Goal: Communication & Community: Answer question/provide support

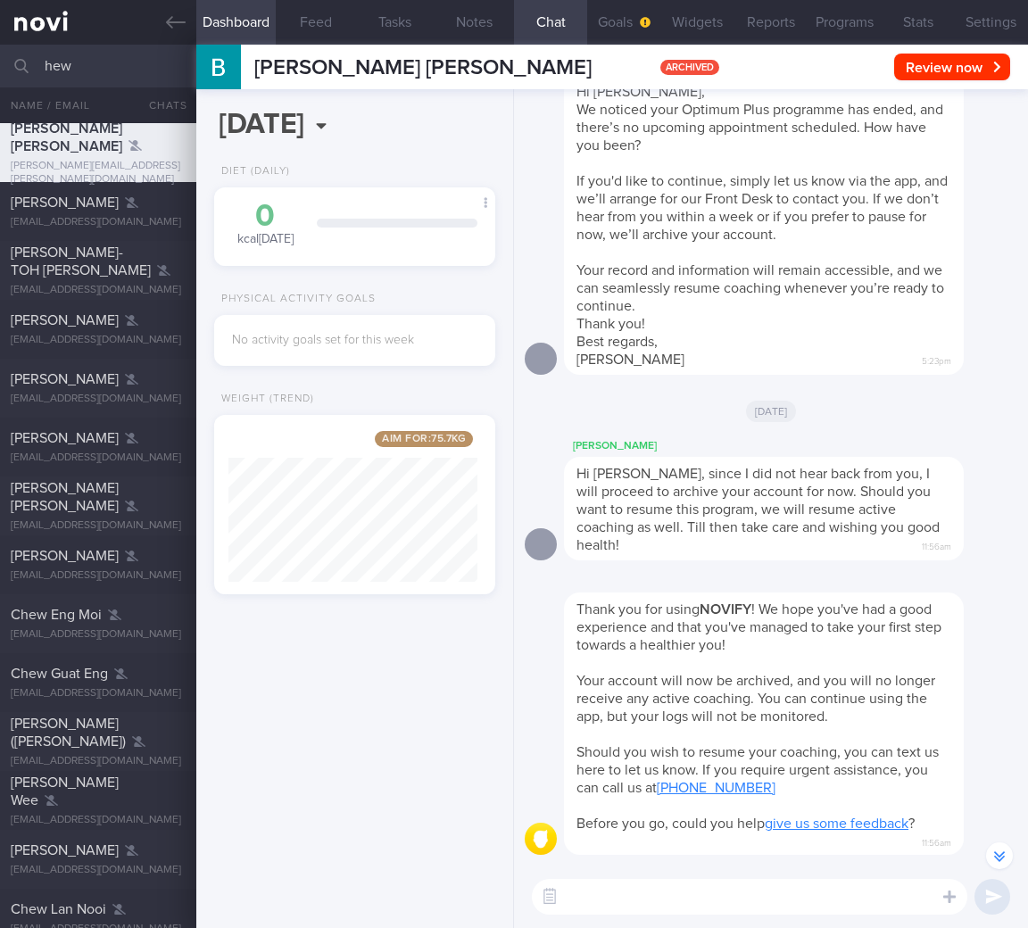
select select "8"
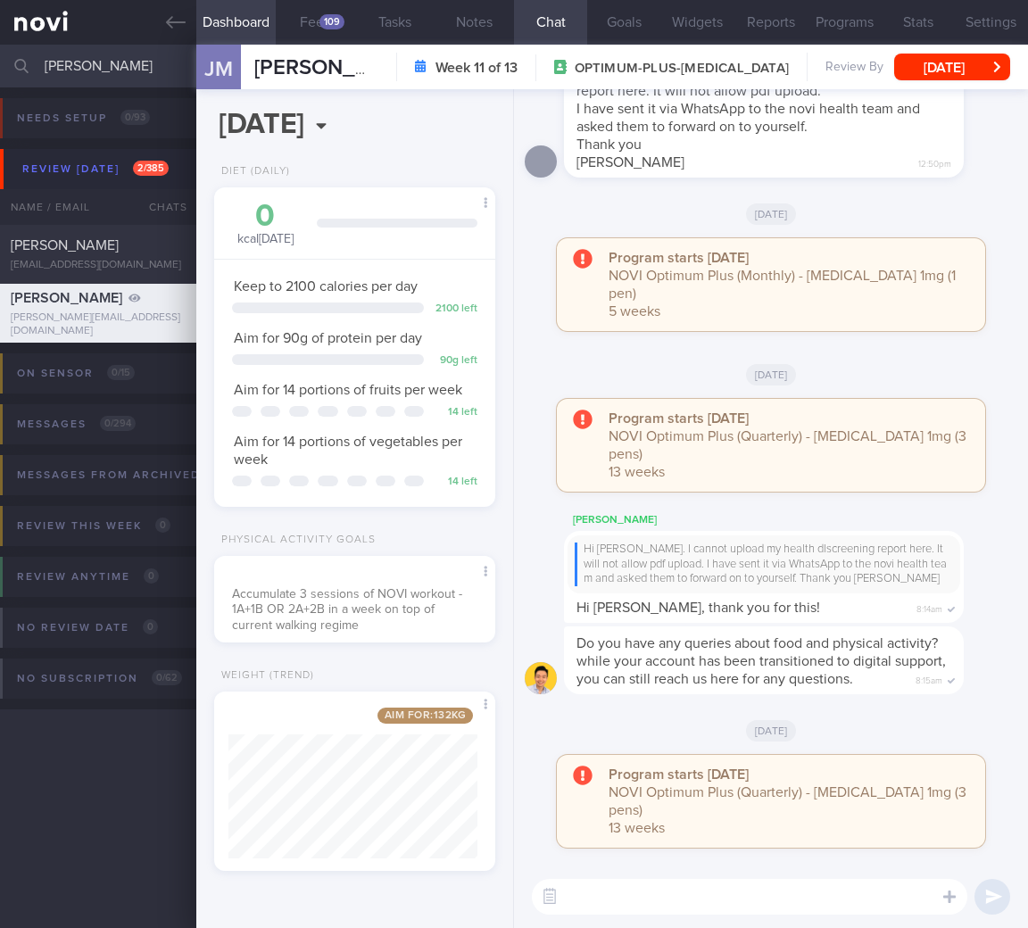
select select "8"
drag, startPoint x: 123, startPoint y: 71, endPoint x: -139, endPoint y: 50, distance: 263.2
click at [0, 50] on html "You are offline! Some functionality will be unavailable Patients New Users Coac…" at bounding box center [514, 464] width 1028 height 928
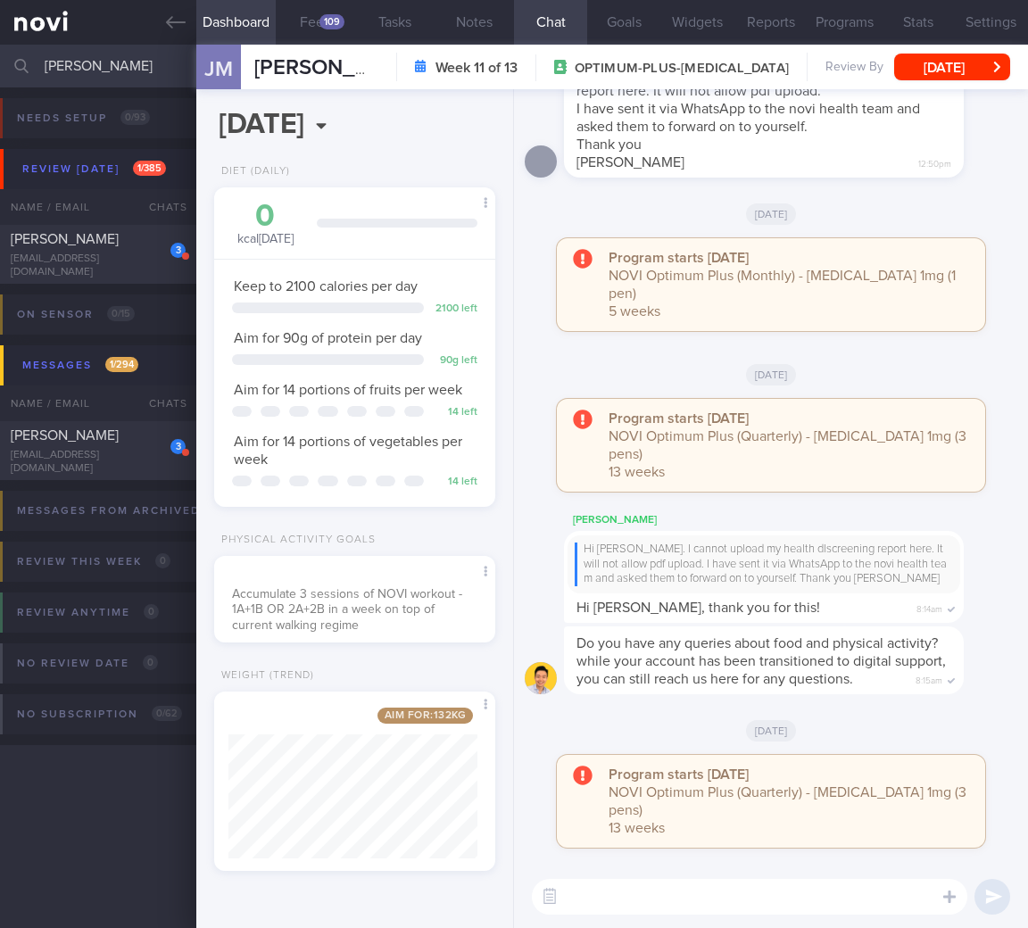
type input "vivekraj"
click at [134, 285] on div "On sensor 0 / 15 Name / Email Chats Installed Glucose Range % TIR % Active Dism…" at bounding box center [514, 327] width 1028 height 87
click at [135, 248] on div "VIVEKRAJ KANNALAGAN" at bounding box center [96, 239] width 170 height 18
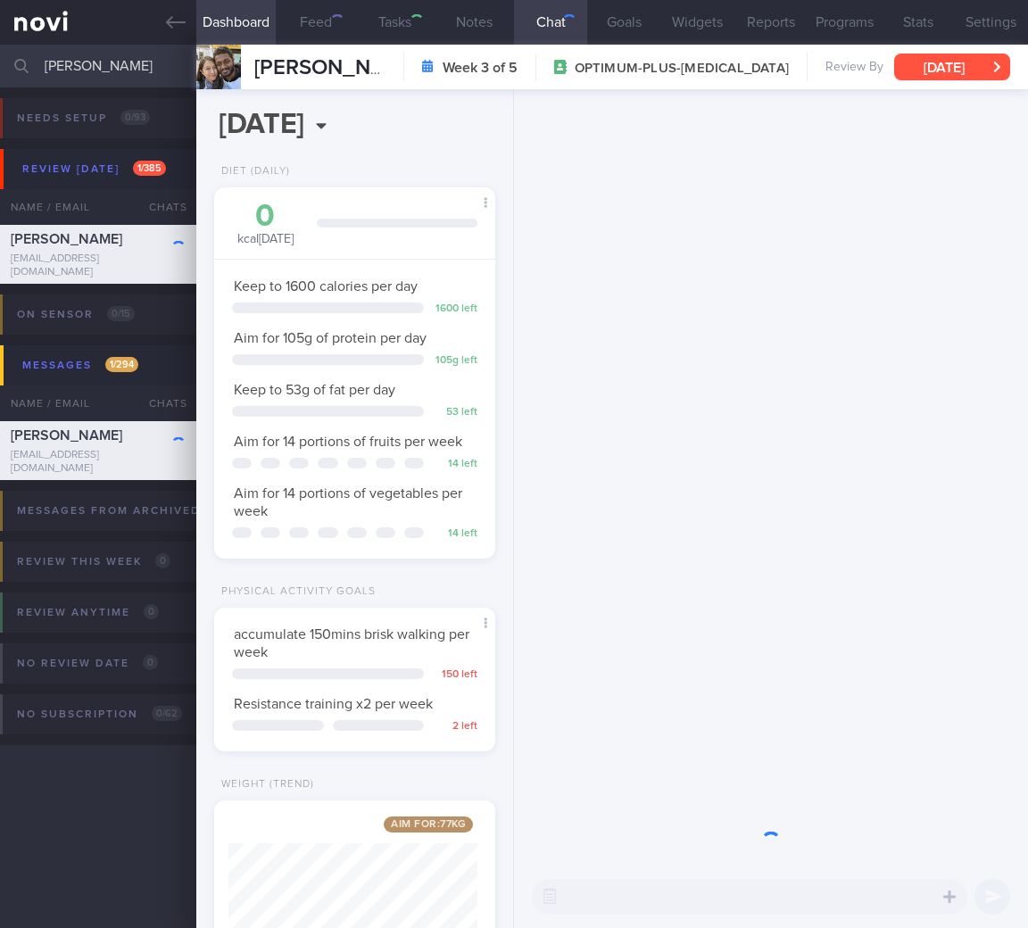
scroll to position [144, 236]
click at [945, 62] on button "Wed, 13 Aug" at bounding box center [952, 67] width 116 height 27
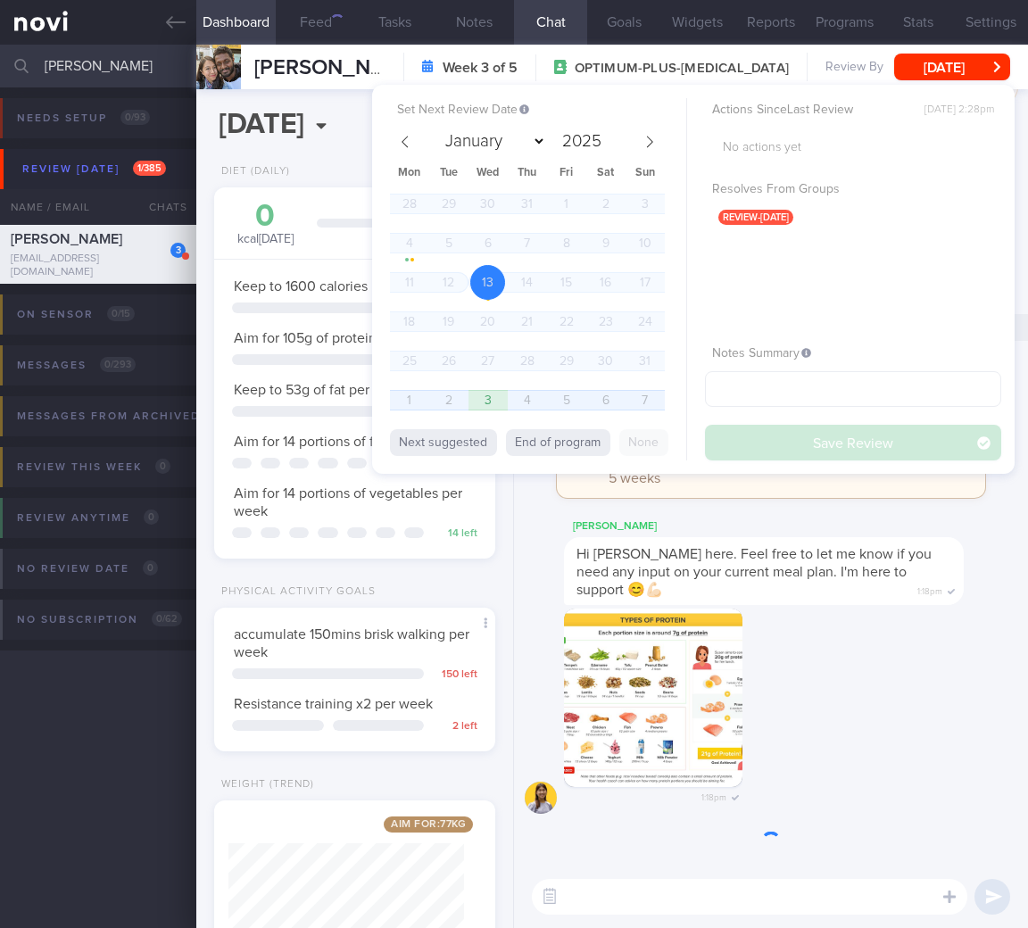
click at [400, 397] on span "1" at bounding box center [409, 400] width 35 height 35
click at [797, 444] on button "Save Review" at bounding box center [853, 443] width 296 height 36
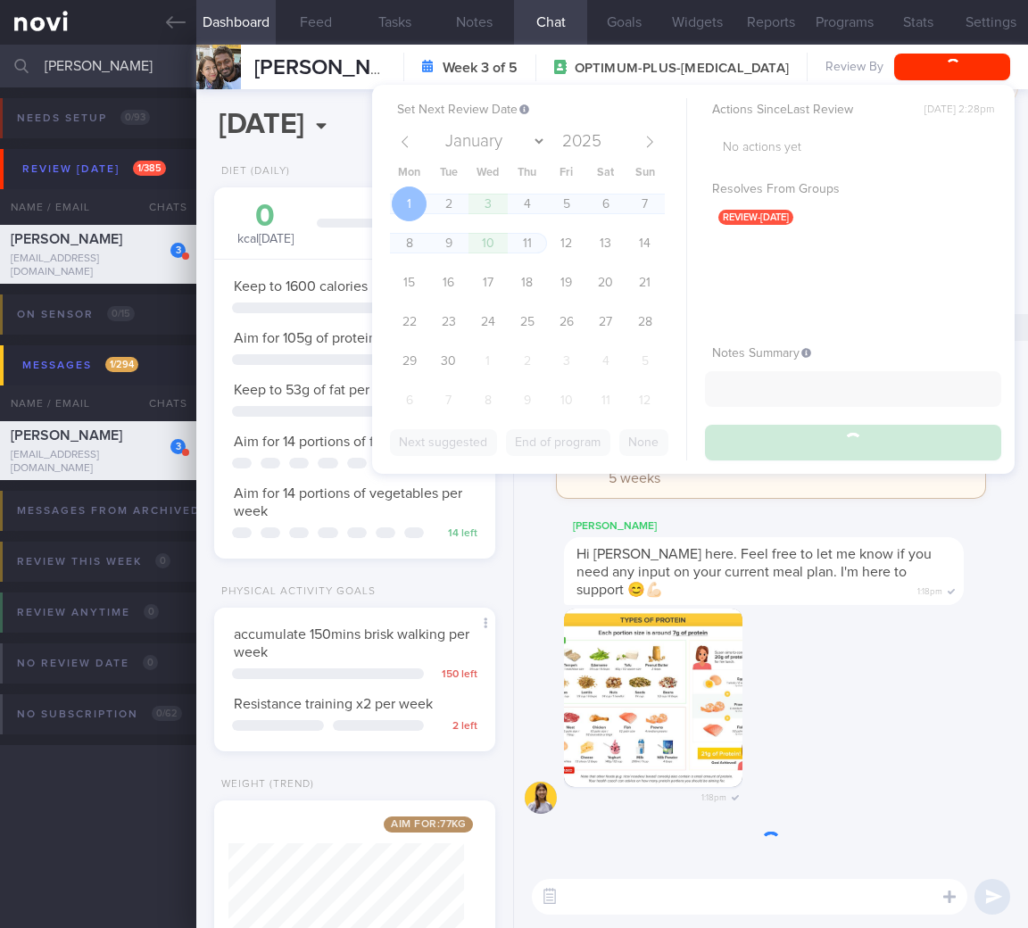
select select "8"
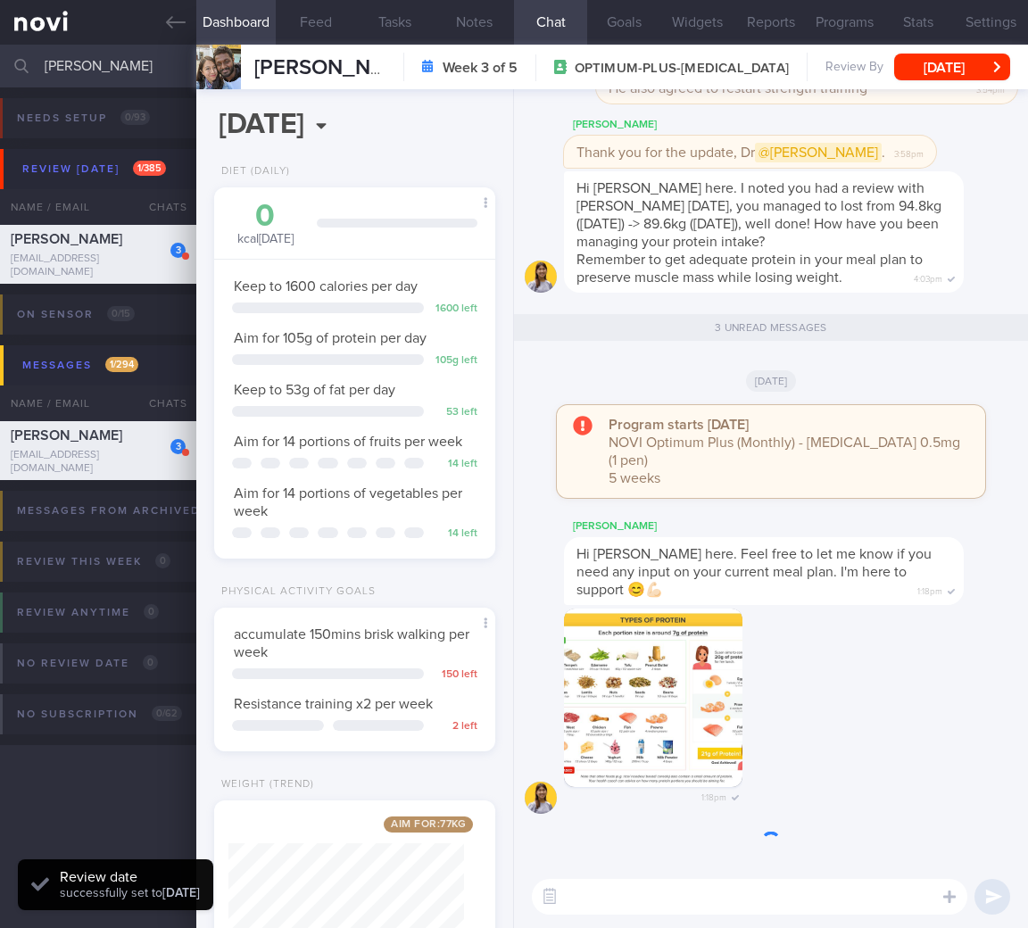
click at [841, 577] on span "Hi Vivekraj, Elizabeth here. Feel free to let me know if you need any input on …" at bounding box center [753, 572] width 355 height 50
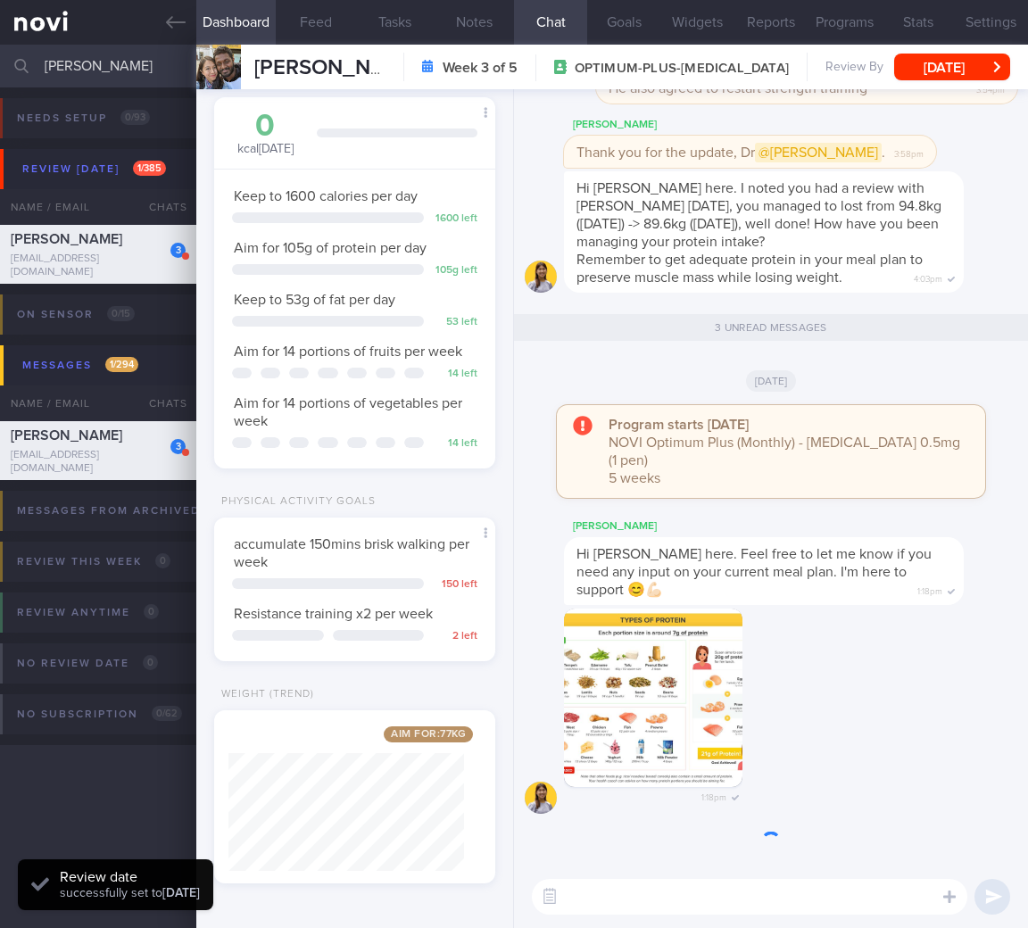
scroll to position [104, 0]
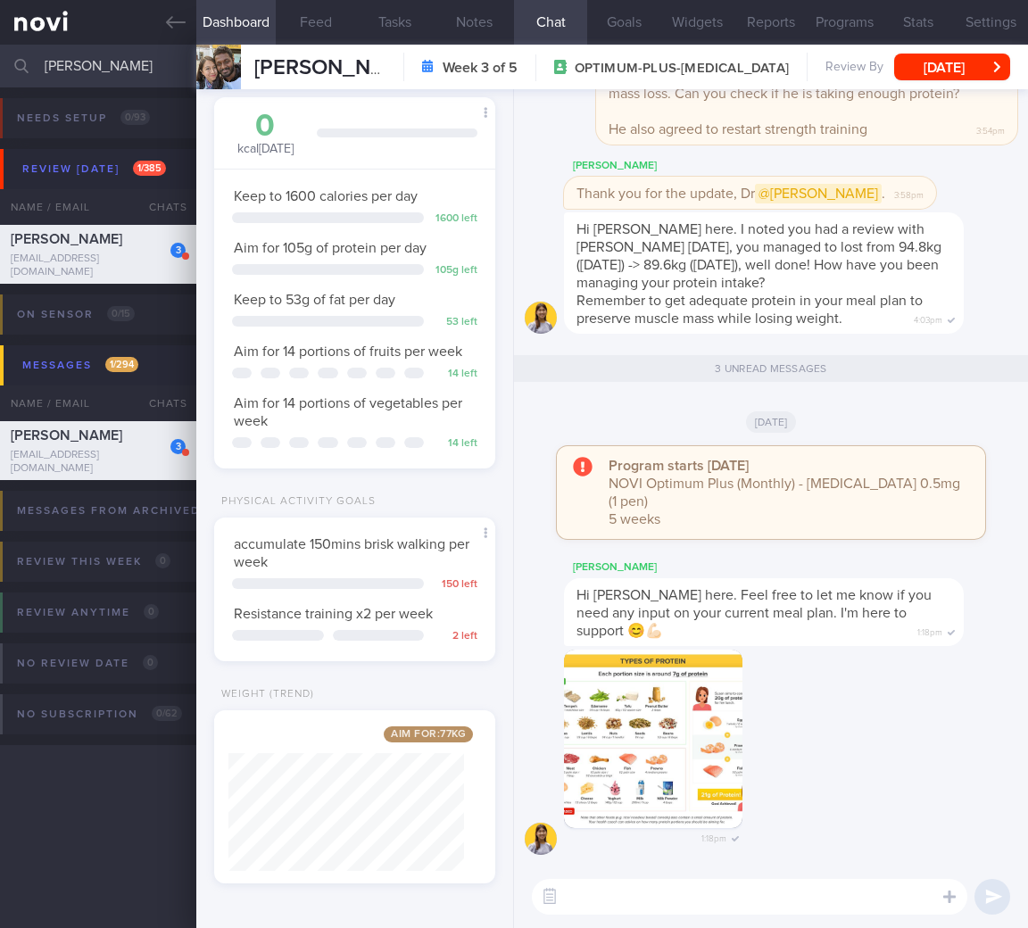
drag, startPoint x: 117, startPoint y: 75, endPoint x: -247, endPoint y: 44, distance: 365.4
click at [0, 44] on html "You are offline! Some functionality will be unavailable Patients New Users Coac…" at bounding box center [514, 464] width 1028 height 928
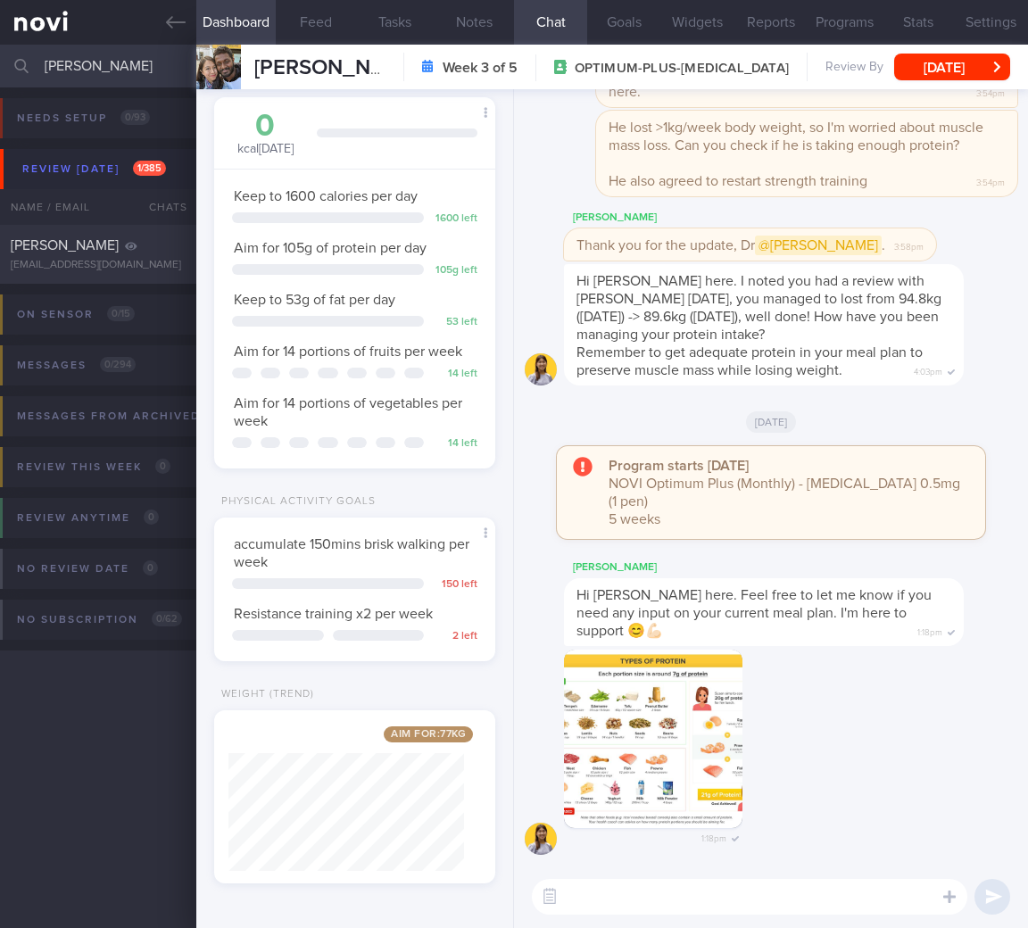
click at [90, 60] on input "russell" at bounding box center [514, 66] width 1028 height 43
drag, startPoint x: 87, startPoint y: 62, endPoint x: -75, endPoint y: 46, distance: 163.1
click at [0, 46] on html "You are offline! Some functionality will be unavailable Patients New Users Coac…" at bounding box center [514, 464] width 1028 height 928
drag, startPoint x: 86, startPoint y: 66, endPoint x: -7, endPoint y: 68, distance: 92.8
click at [0, 68] on html "You are offline! Some functionality will be unavailable Patients New Users Coac…" at bounding box center [514, 464] width 1028 height 928
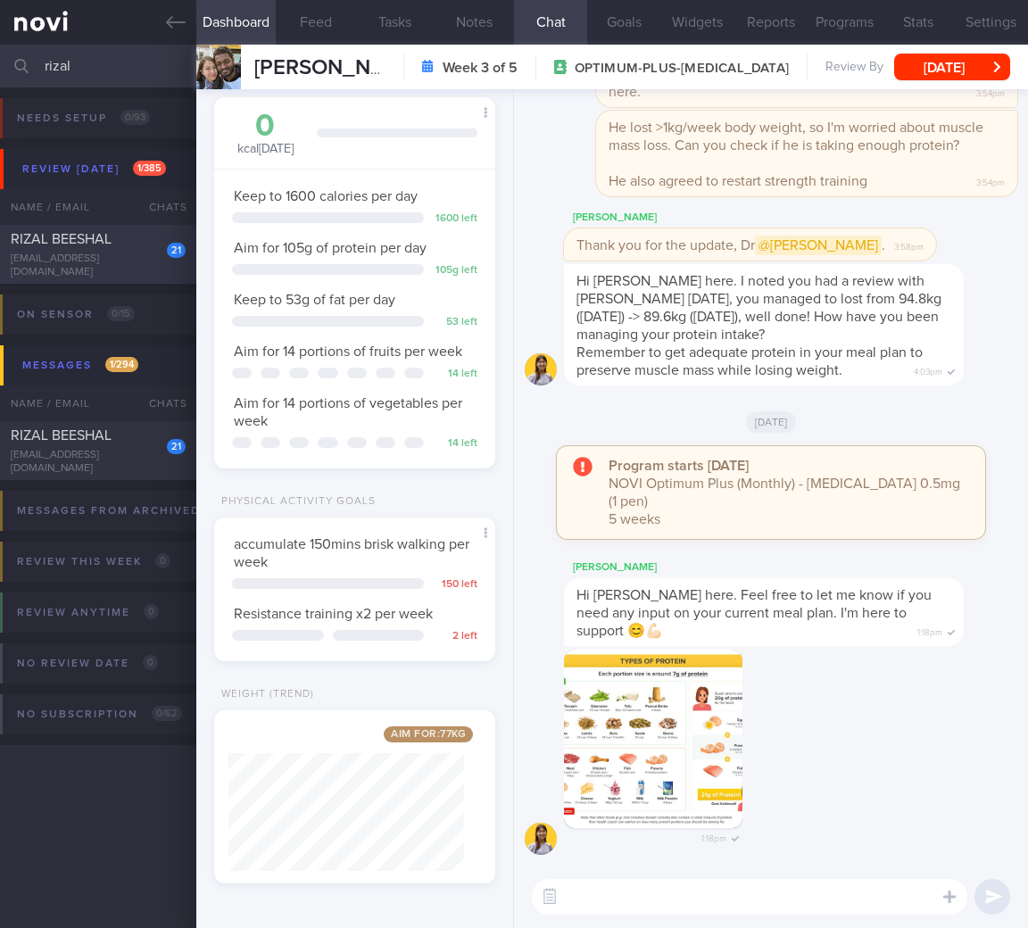
type input "rizal"
click at [150, 233] on div "21 RIZAL BEESHAL beesh@lrizal.io Today 3 months ago OPTIMUM-PLUS-RYBELSUS" at bounding box center [514, 254] width 1028 height 59
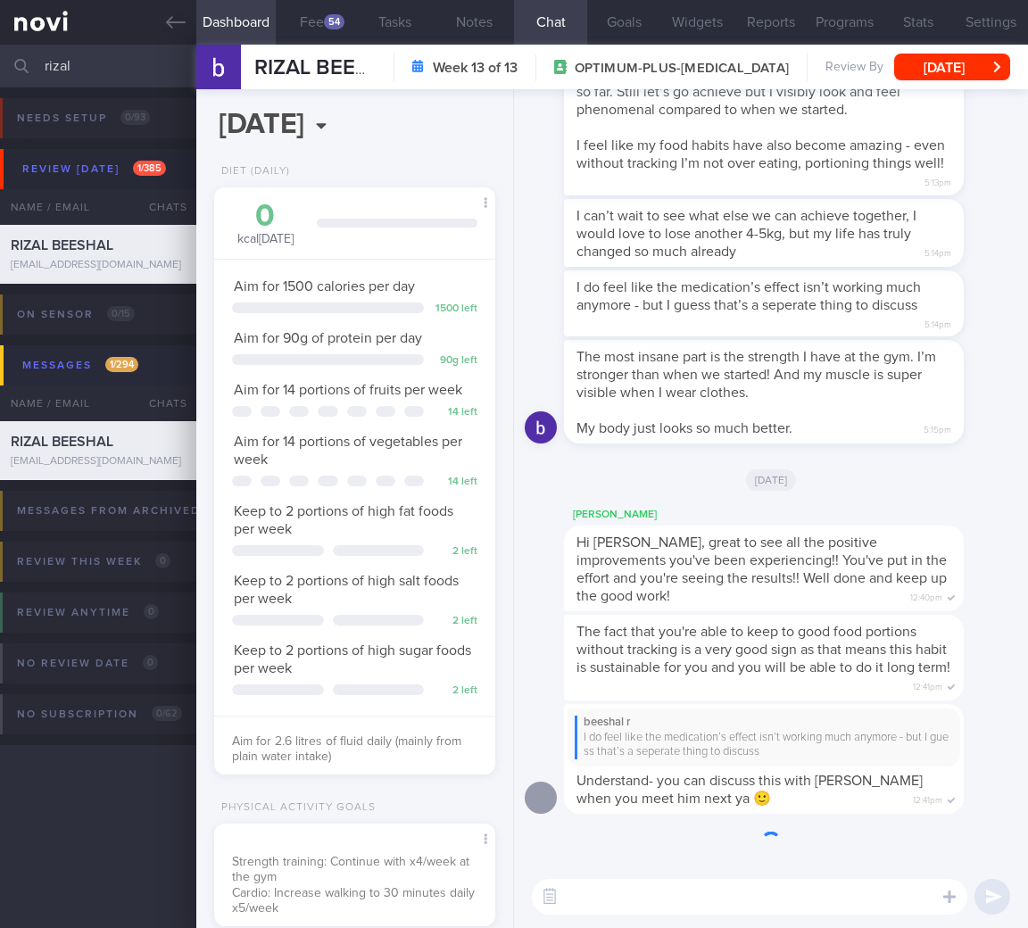
scroll to position [144, 236]
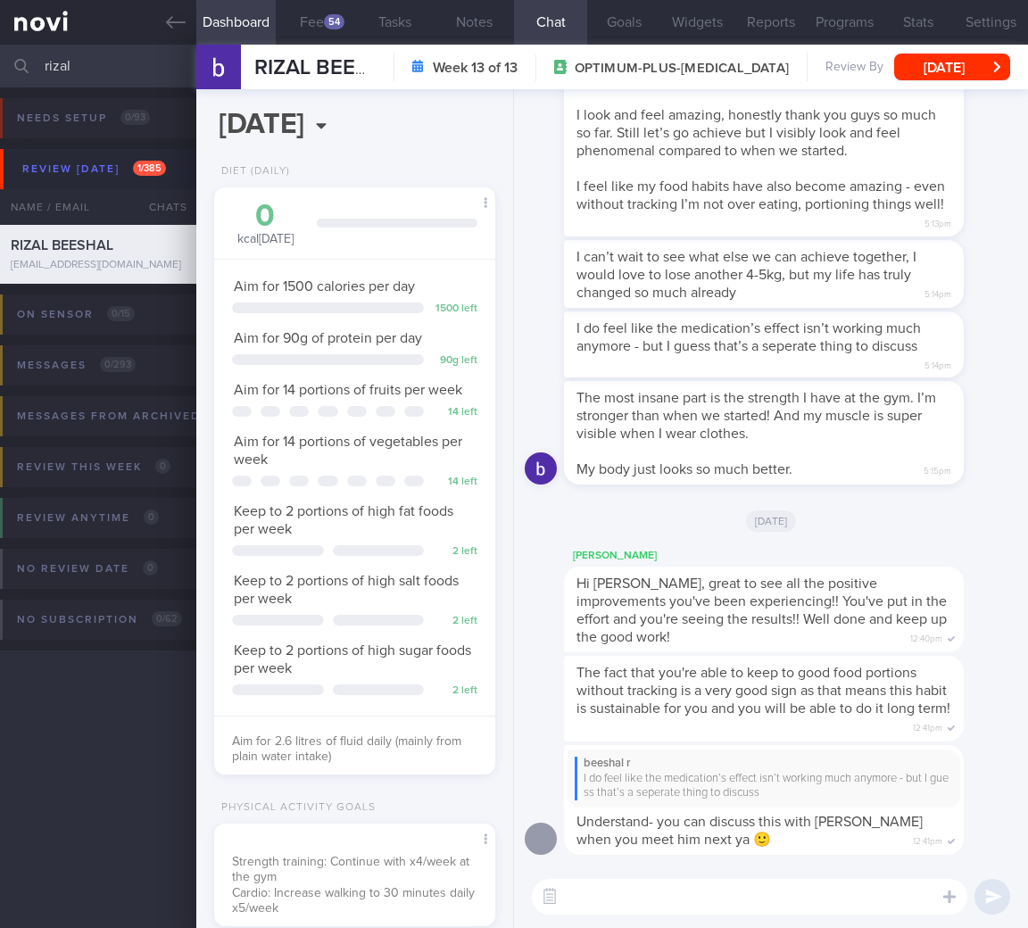
drag, startPoint x: 82, startPoint y: 76, endPoint x: -35, endPoint y: 68, distance: 117.2
click at [0, 68] on html "You are offline! Some functionality will be unavailable Patients New Users Coac…" at bounding box center [514, 464] width 1028 height 928
click at [68, 70] on input "rizal" at bounding box center [514, 66] width 1028 height 43
click at [62, 69] on input "rizal" at bounding box center [514, 66] width 1028 height 43
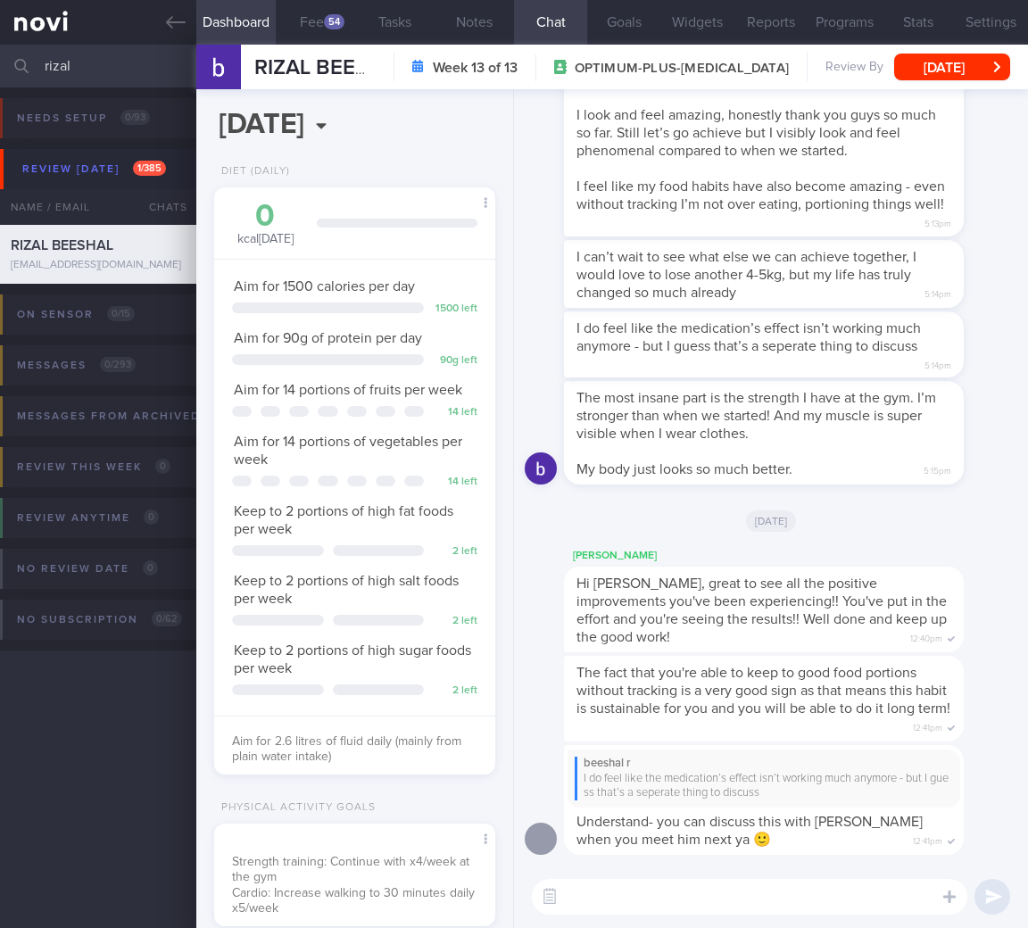
drag, startPoint x: 91, startPoint y: 65, endPoint x: -29, endPoint y: 62, distance: 120.5
click at [0, 62] on html "You are offline! Some functionality will be unavailable Patients New Users Coac…" at bounding box center [514, 464] width 1028 height 928
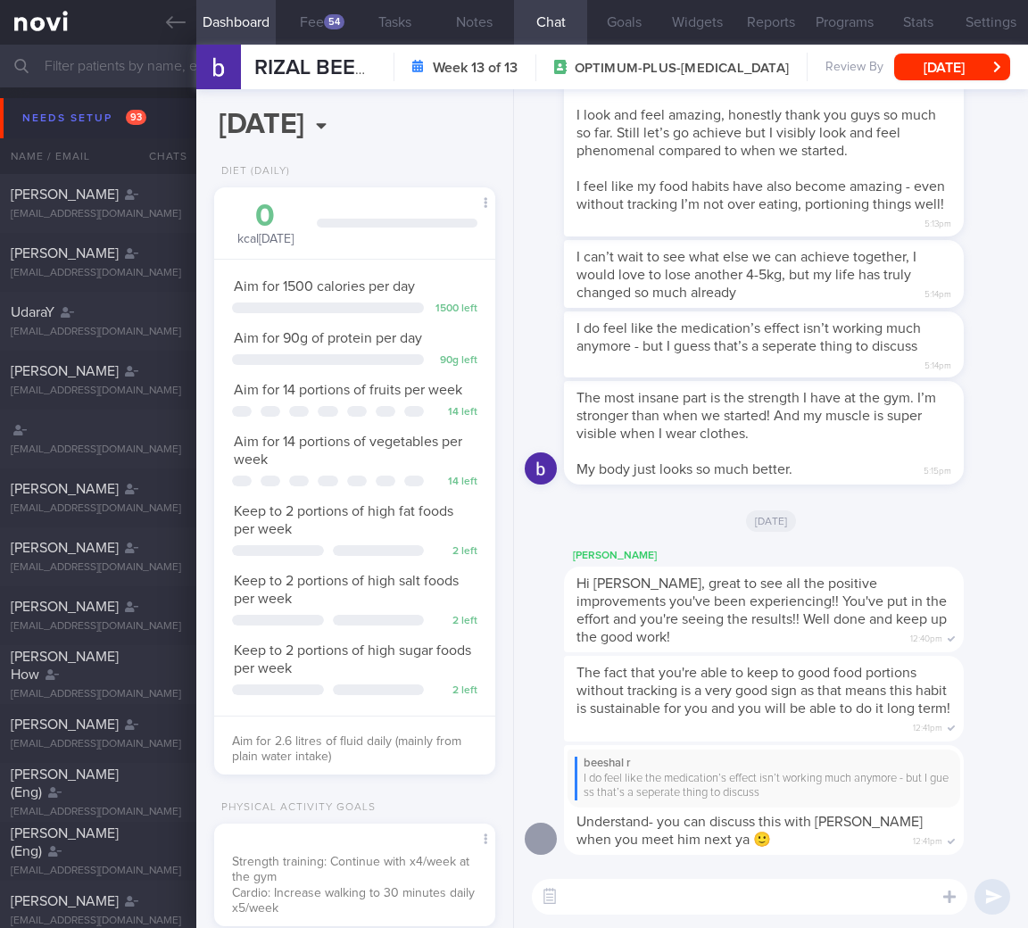
click at [120, 130] on button "Needs setup 93" at bounding box center [516, 118] width 1033 height 40
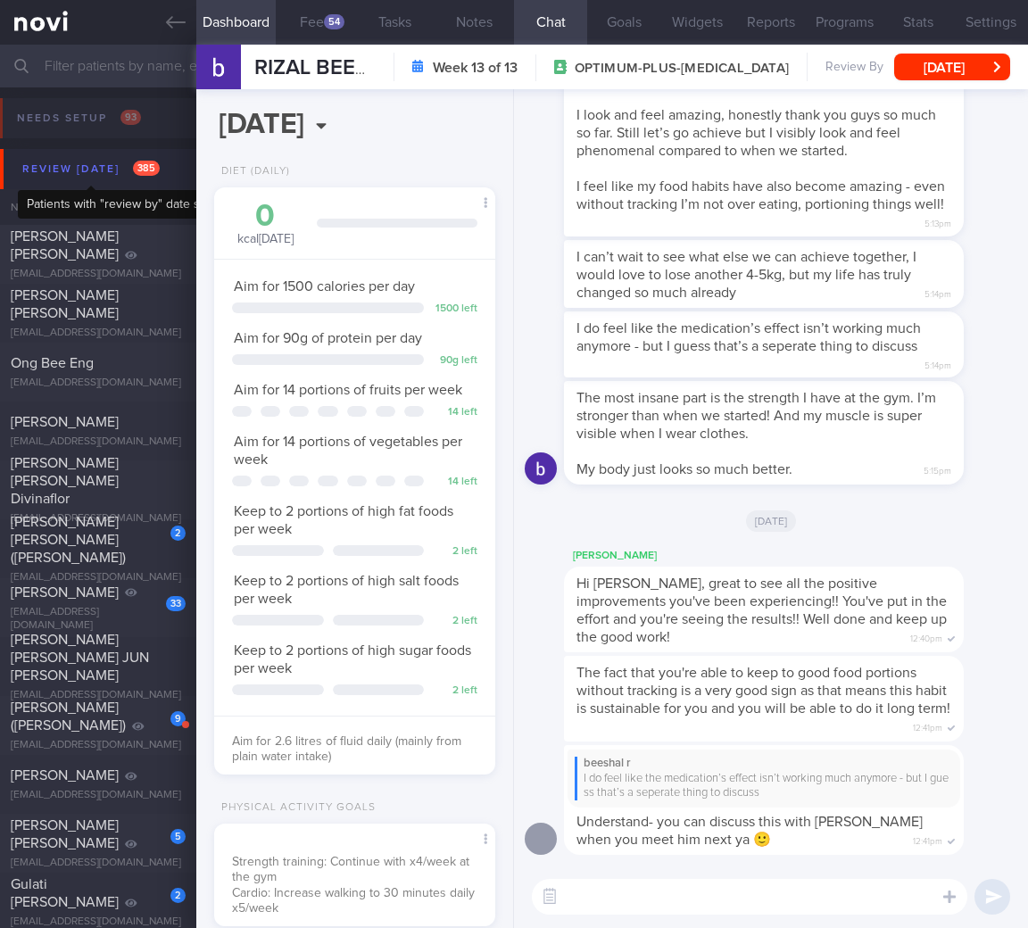
click at [111, 177] on div "Review today 385" at bounding box center [91, 169] width 146 height 24
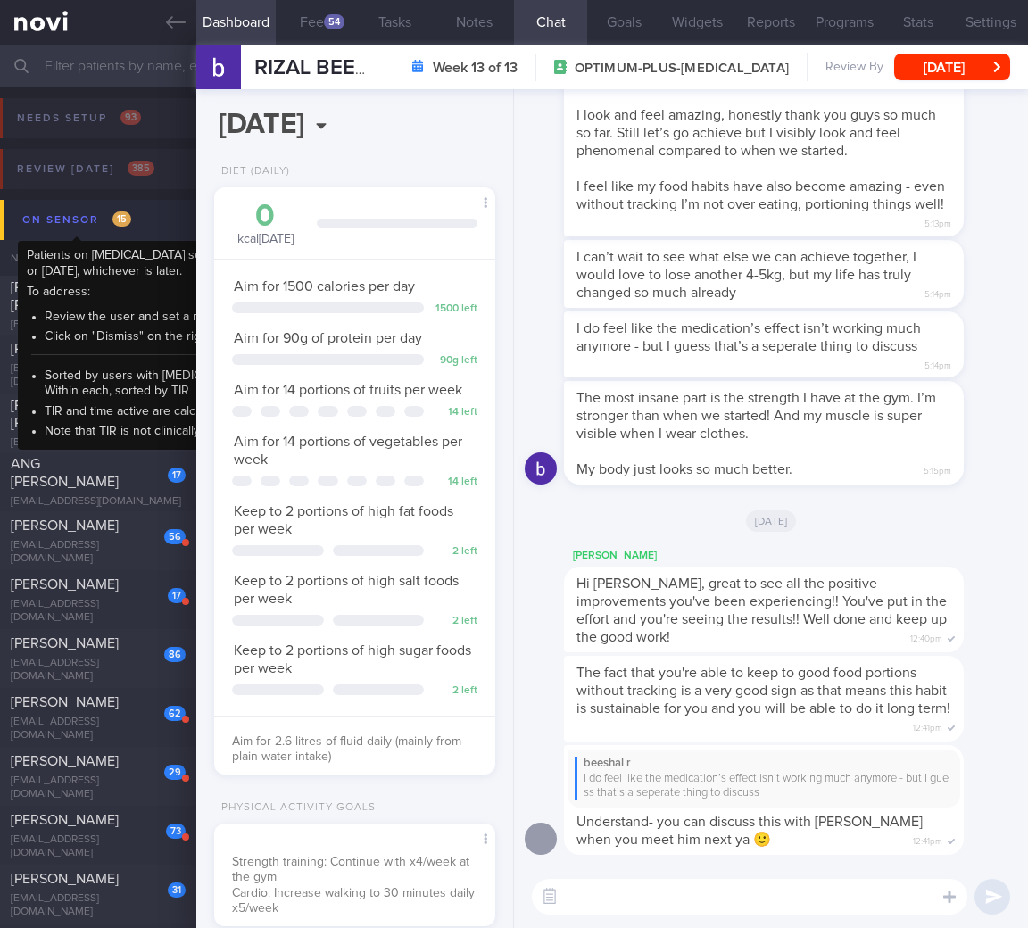
click at [112, 211] on div "On sensor 15" at bounding box center [77, 220] width 118 height 24
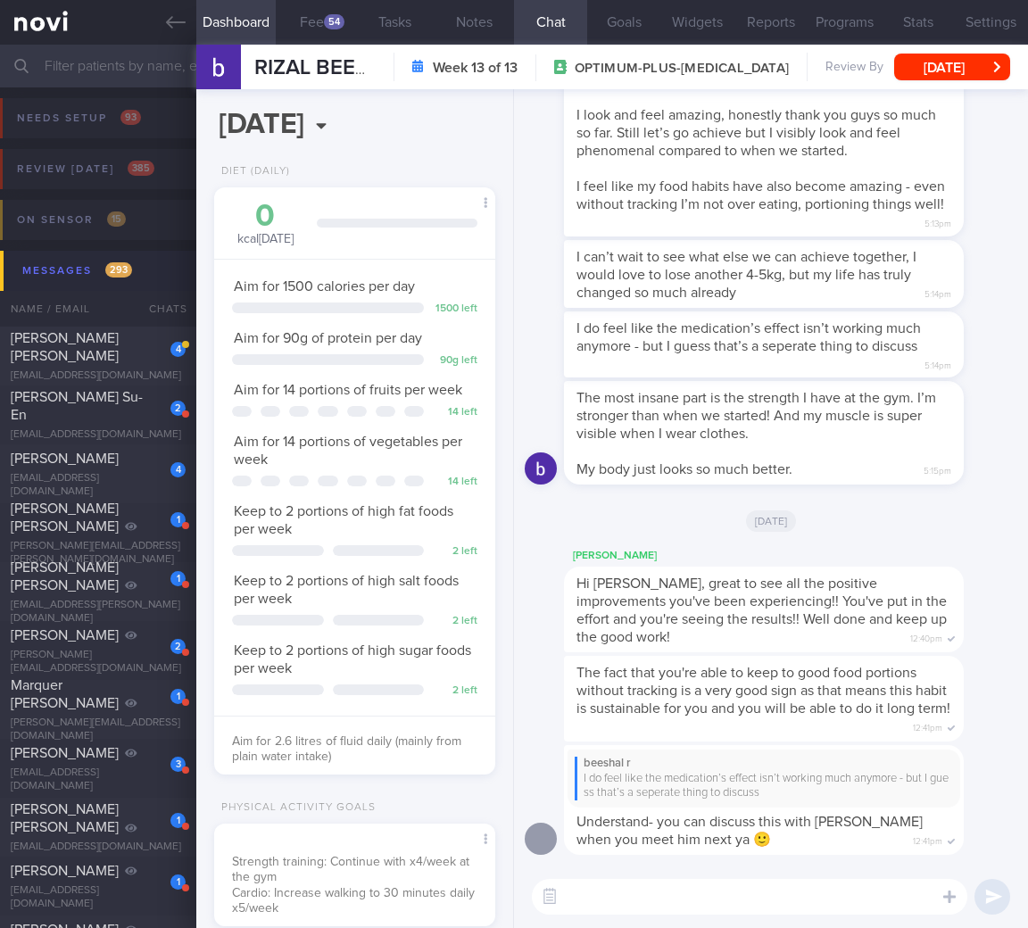
click at [154, 281] on button "Messages 293" at bounding box center [516, 271] width 1033 height 40
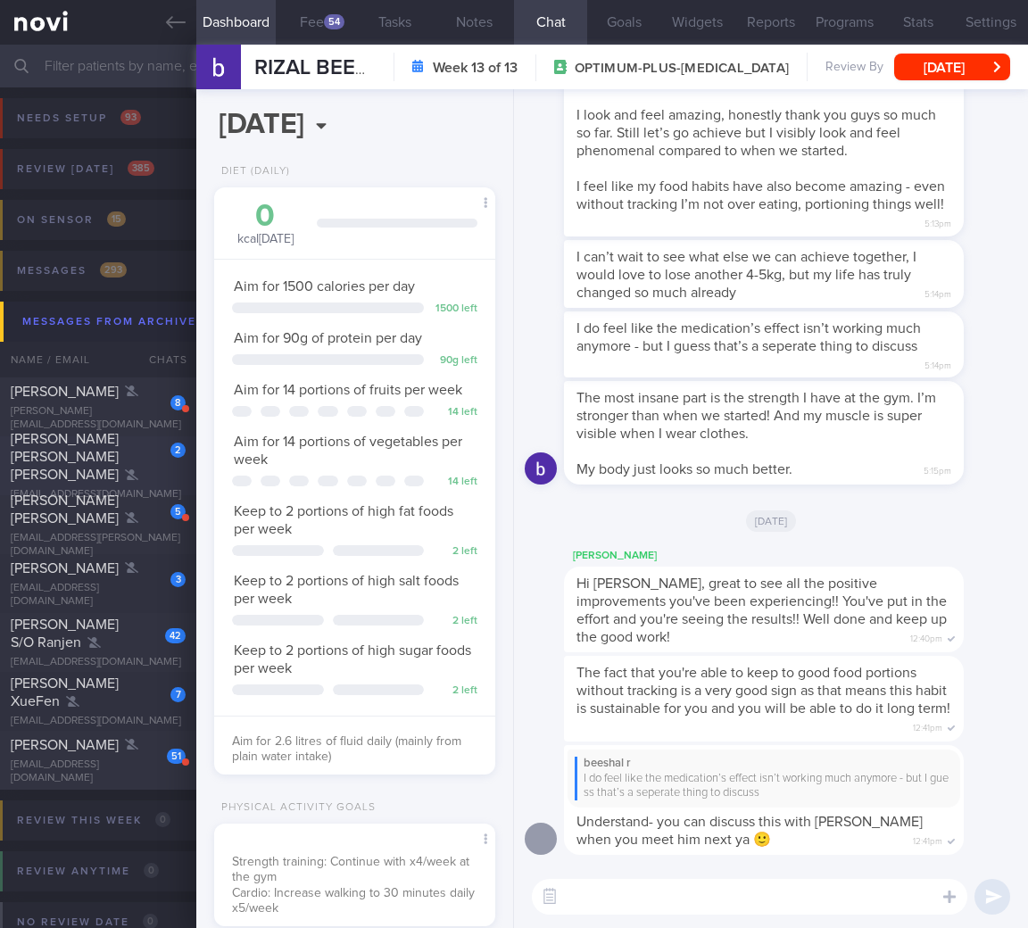
click at [144, 462] on div "REBELO MARQUES PEREIRA PEDRO MANUEL" at bounding box center [96, 457] width 170 height 54
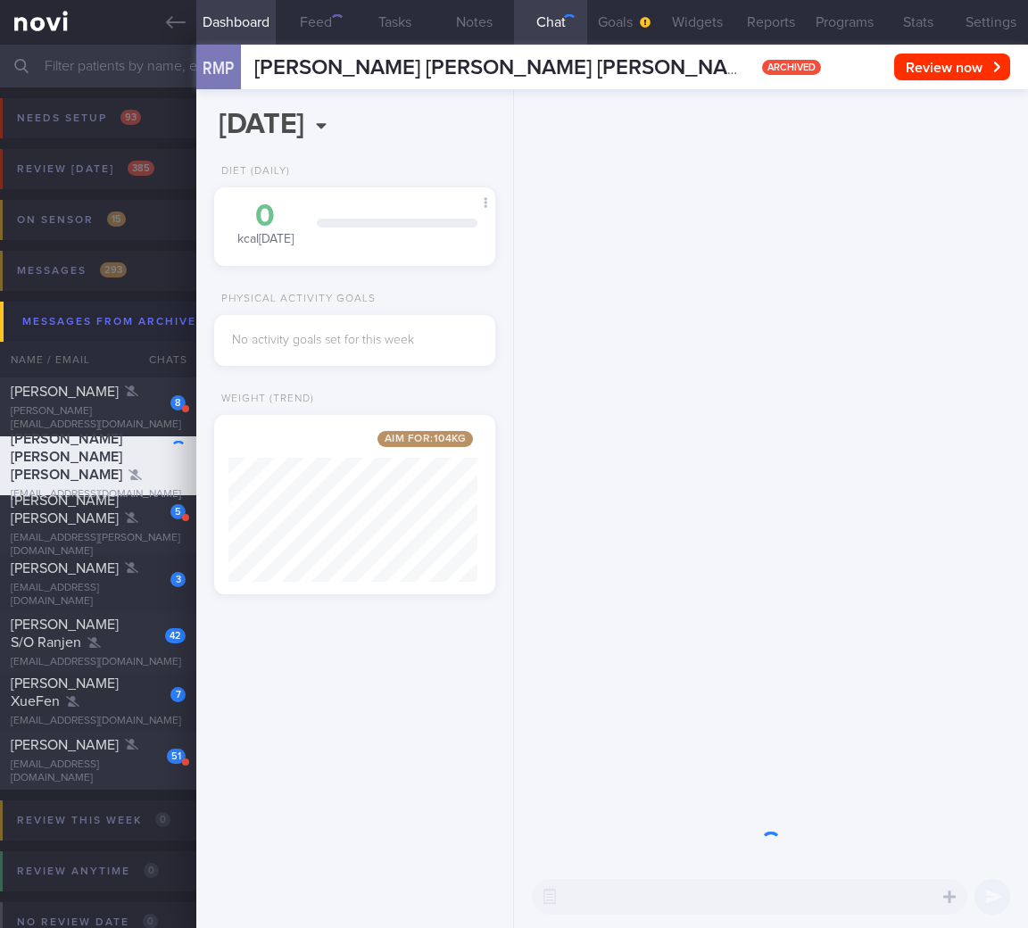
scroll to position [150, 249]
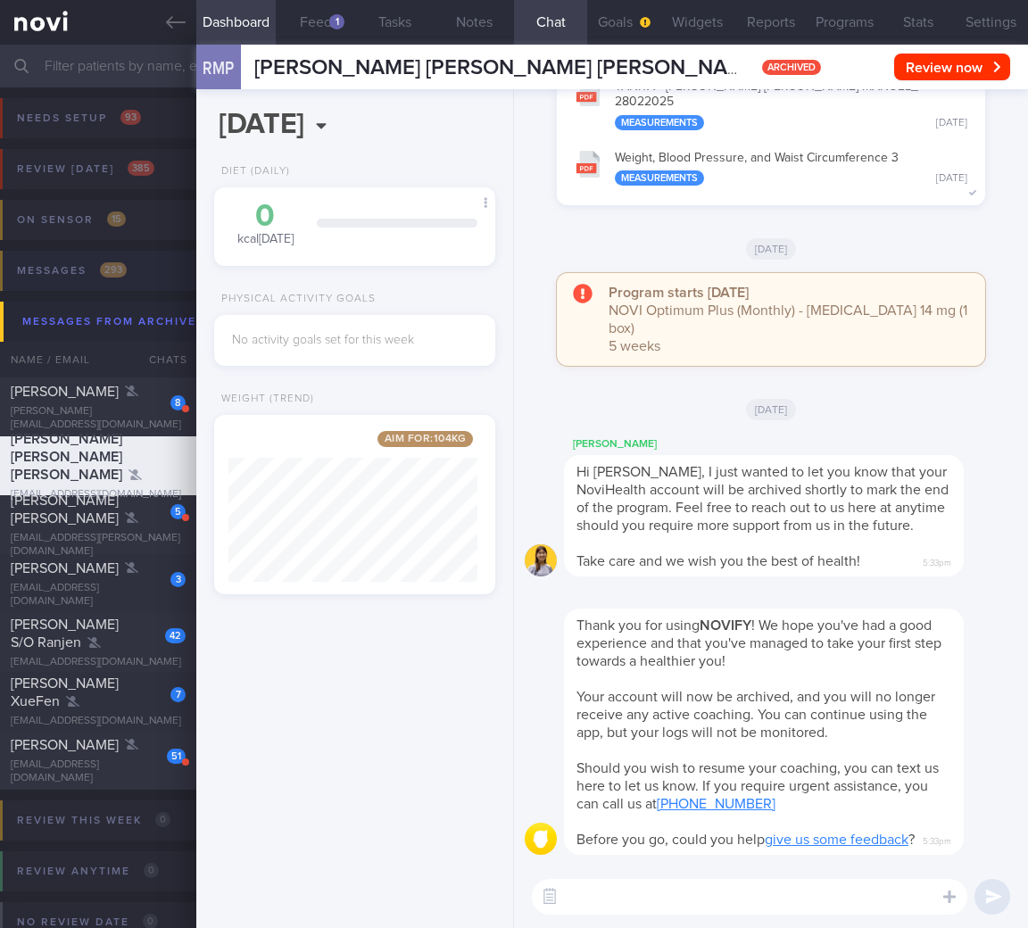
click at [139, 261] on button "Messages 293" at bounding box center [511, 276] width 1033 height 51
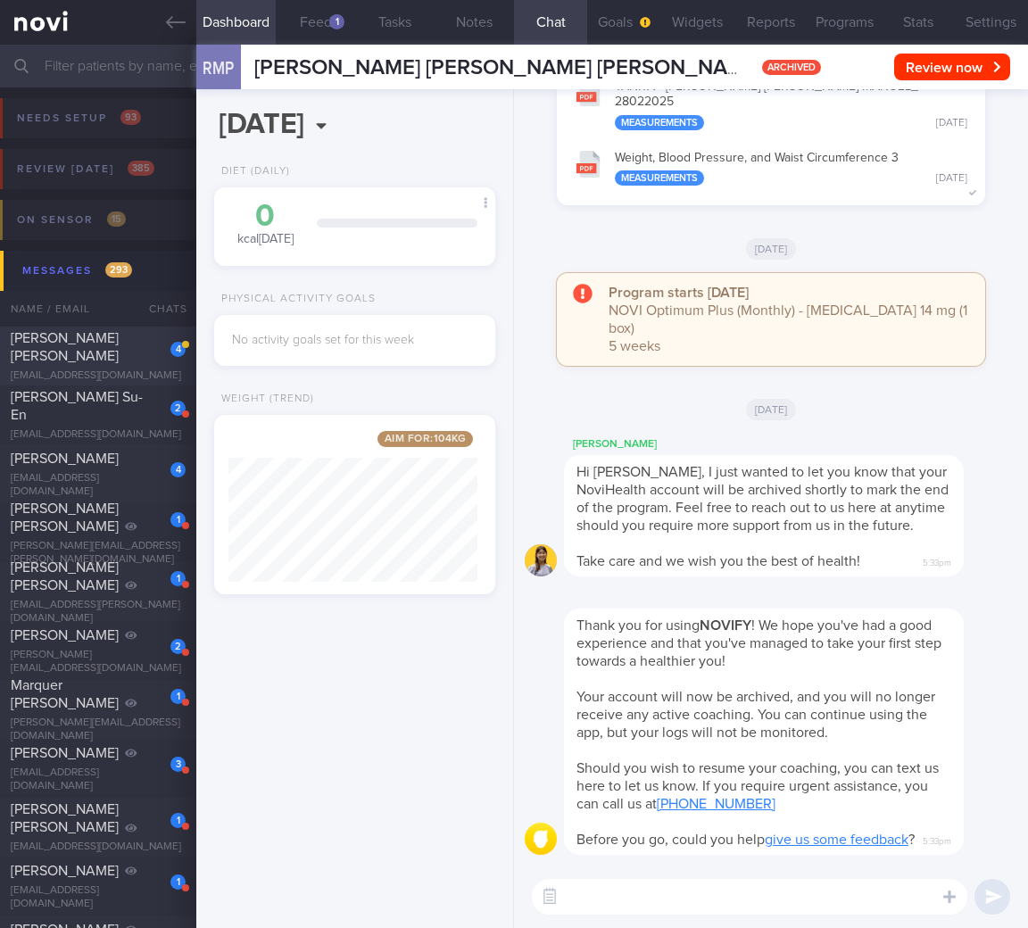
click at [170, 354] on div "4" at bounding box center [177, 348] width 15 height 18
select select "7"
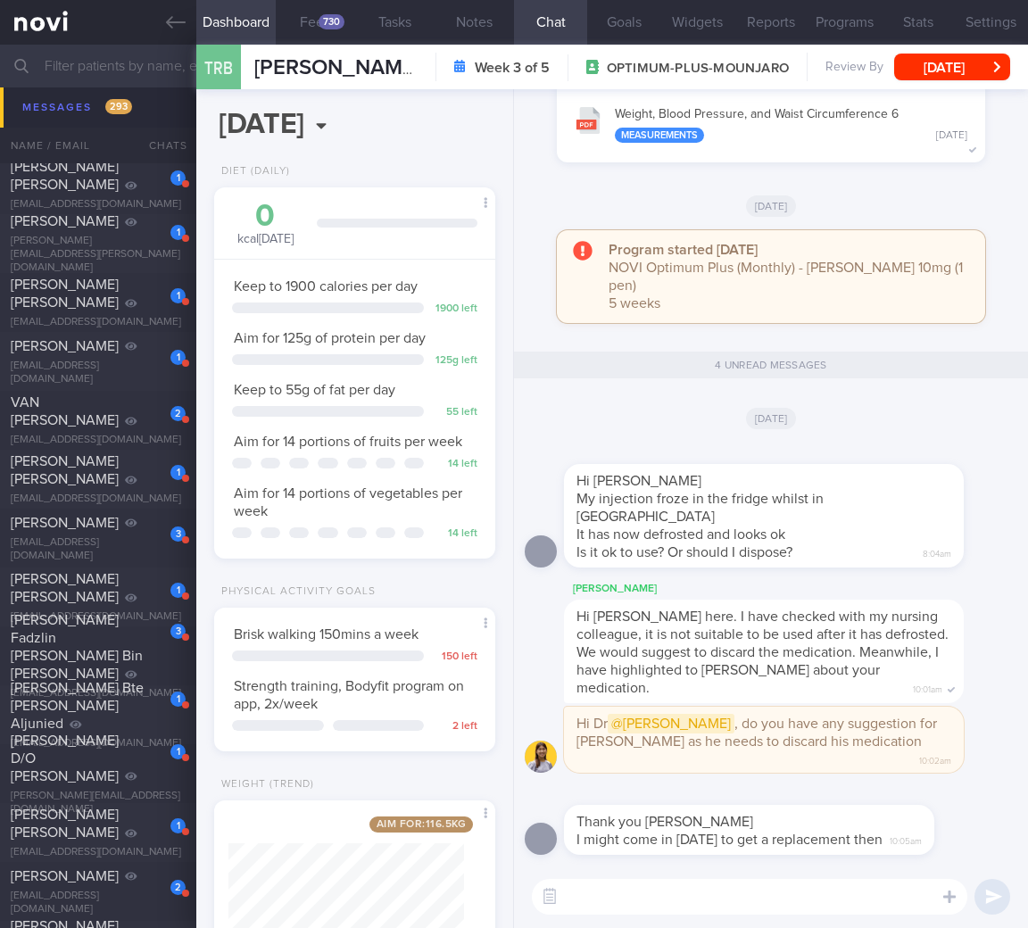
scroll to position [823, 0]
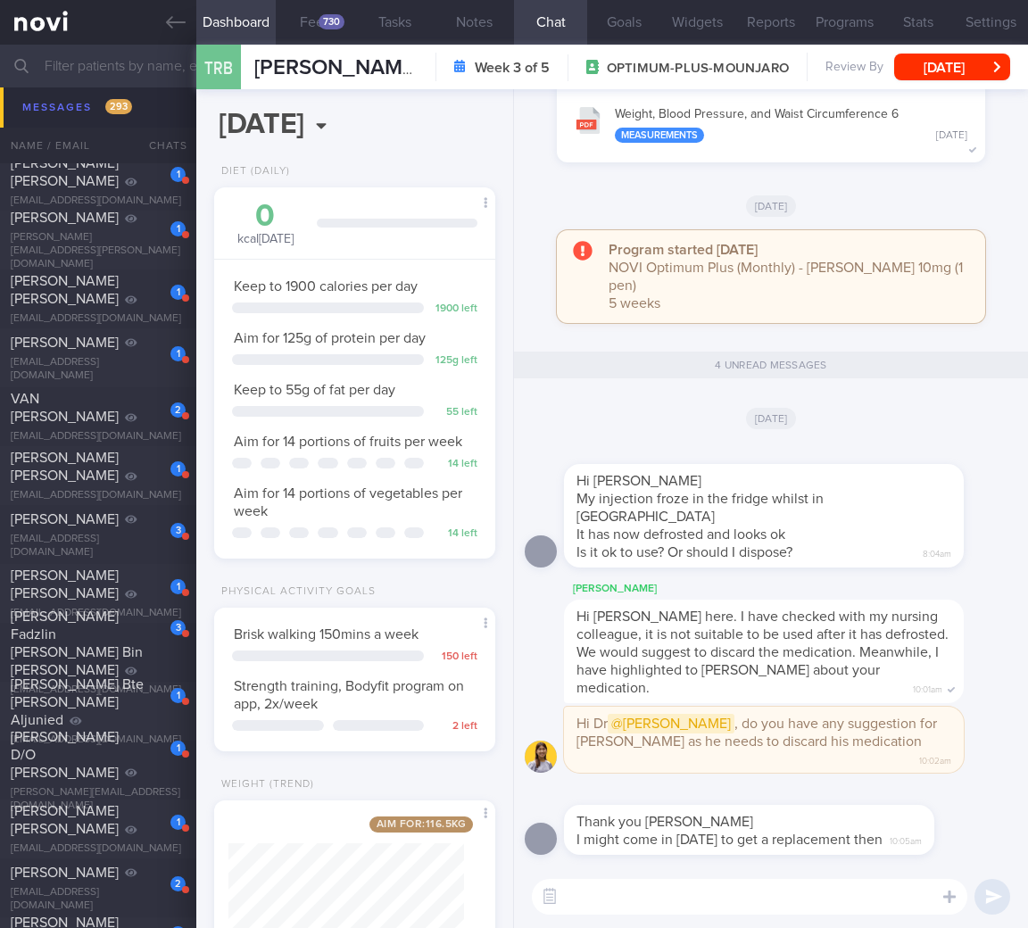
click at [719, 881] on textarea at bounding box center [749, 897] width 435 height 36
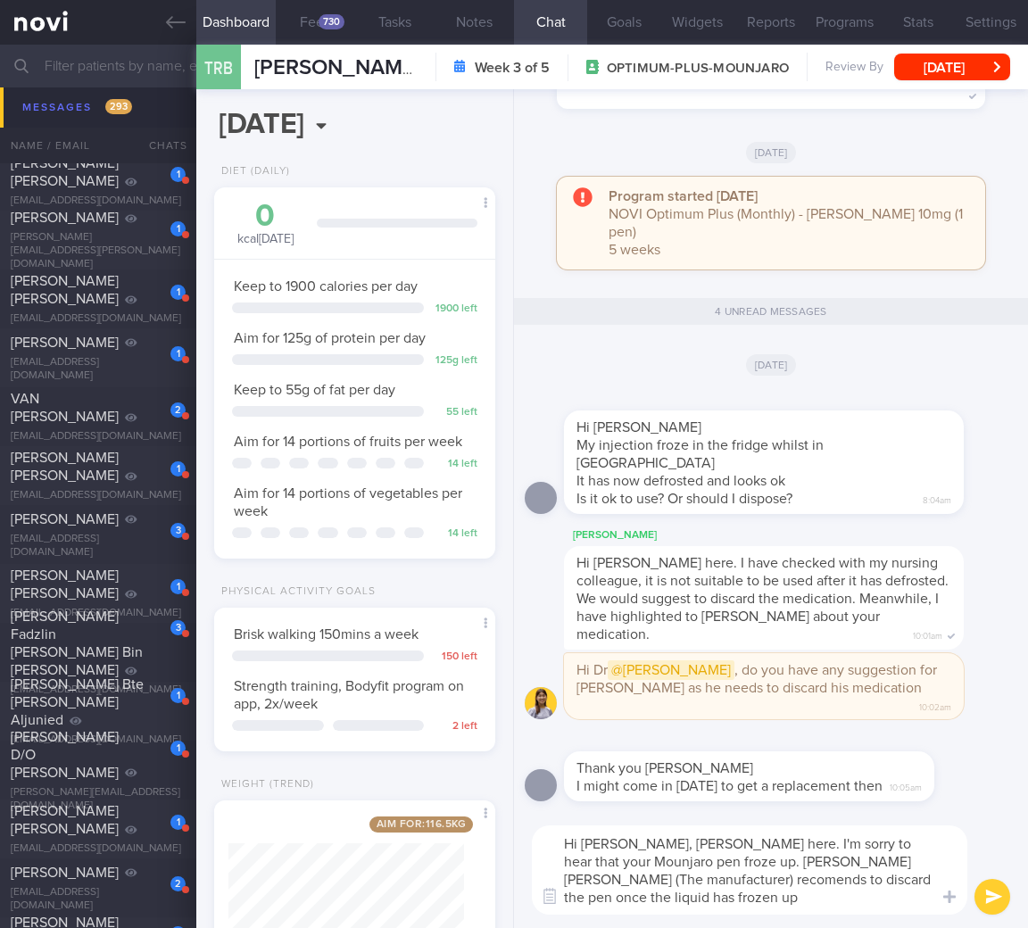
scroll to position [0, 0]
drag, startPoint x: 641, startPoint y: 915, endPoint x: 643, endPoint y: 906, distance: 10.2
click at [642, 911] on div "Hi Mr Ross, Dr Todd here. I'm sorry to hear that your Mounjaro pen froze up. El…" at bounding box center [771, 870] width 514 height 116
click at [645, 902] on textarea "Hi Mr Ross, Dr Todd here. I'm sorry to hear that your Mounjaro pen froze up. El…" at bounding box center [749, 869] width 435 height 89
type textarea "Hi Mr Ross, Dr Todd here. I'm sorry to hear that your Mounjaro pen froze up. El…"
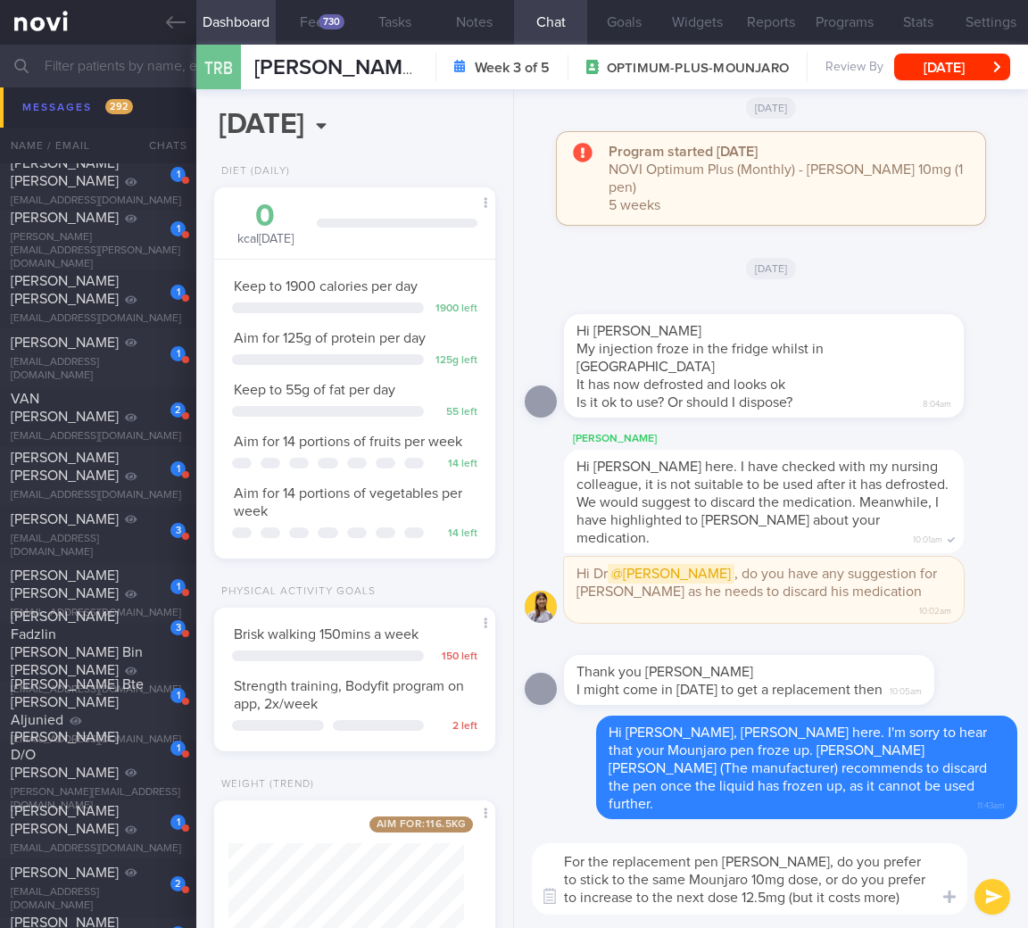
type textarea "For the replacement pen Mr Ross, do you prefer to stick to the same Mounjaro 10…"
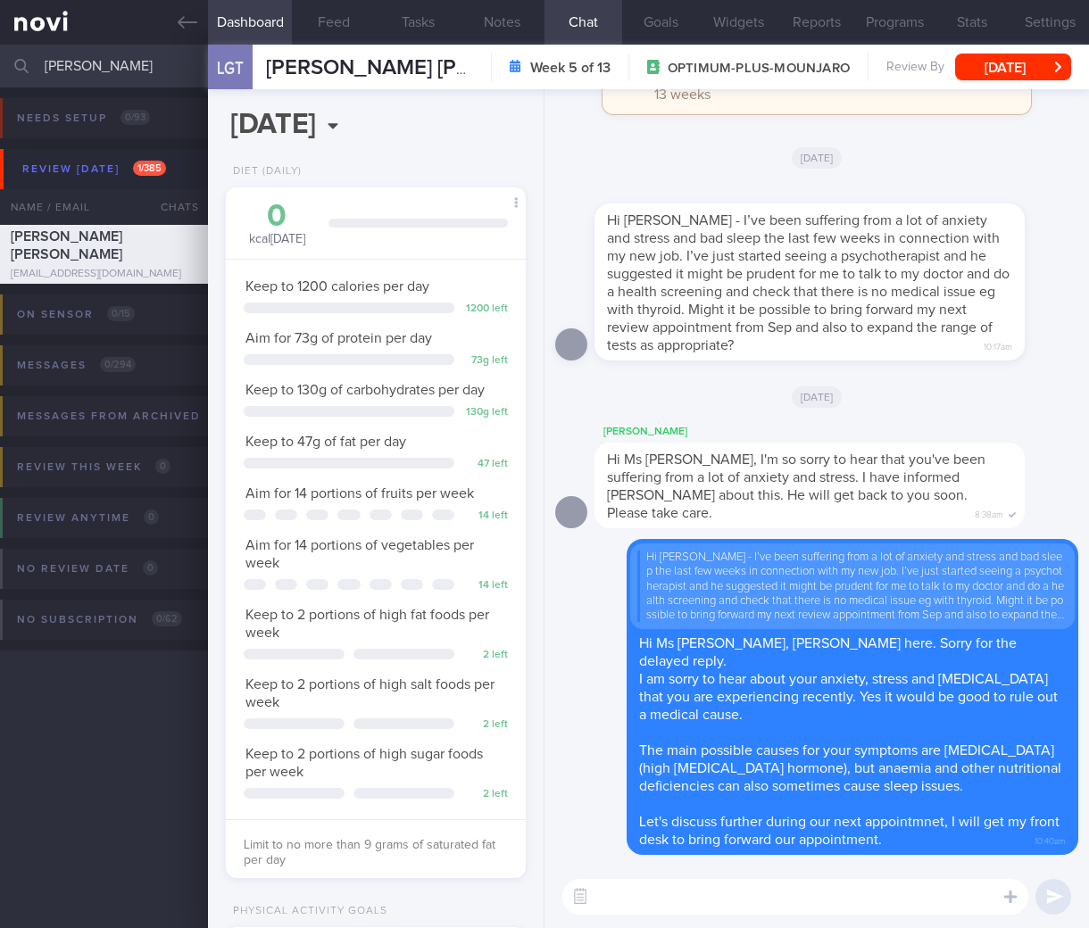
select select "7"
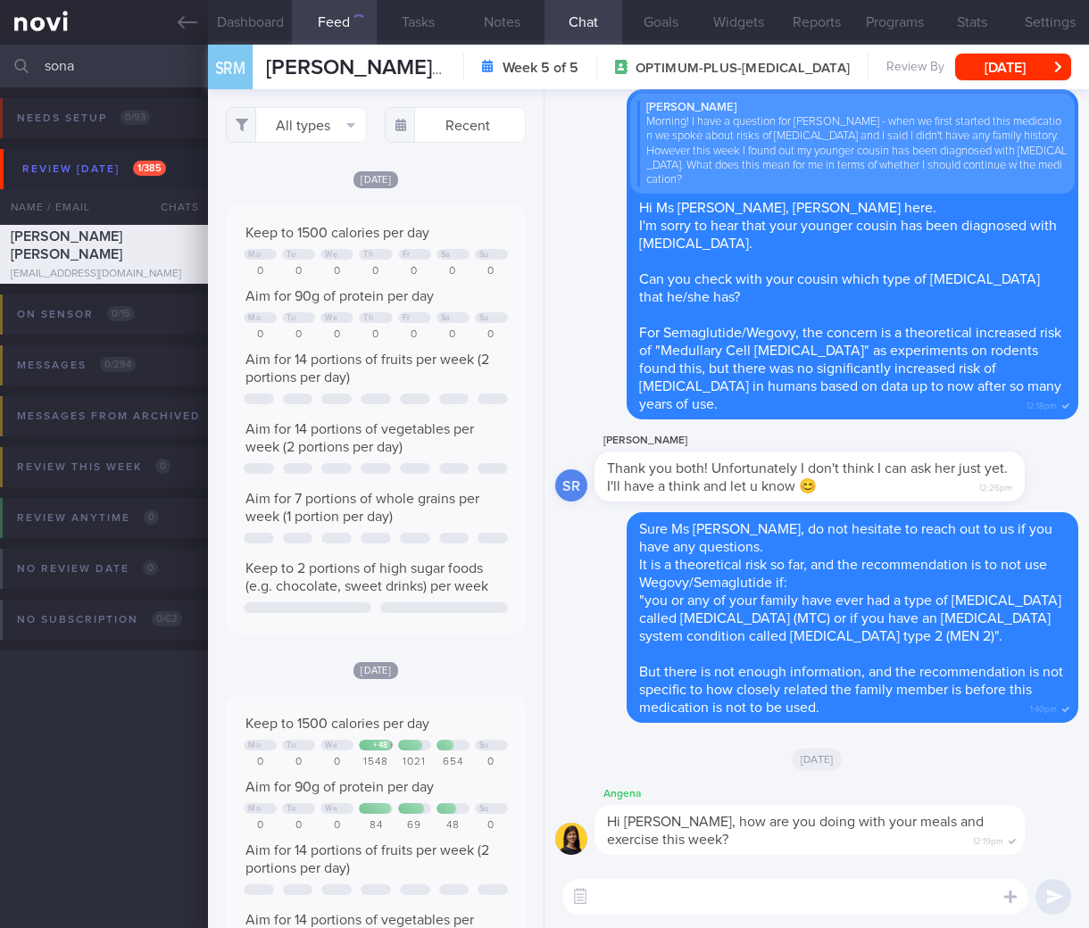
select select "7"
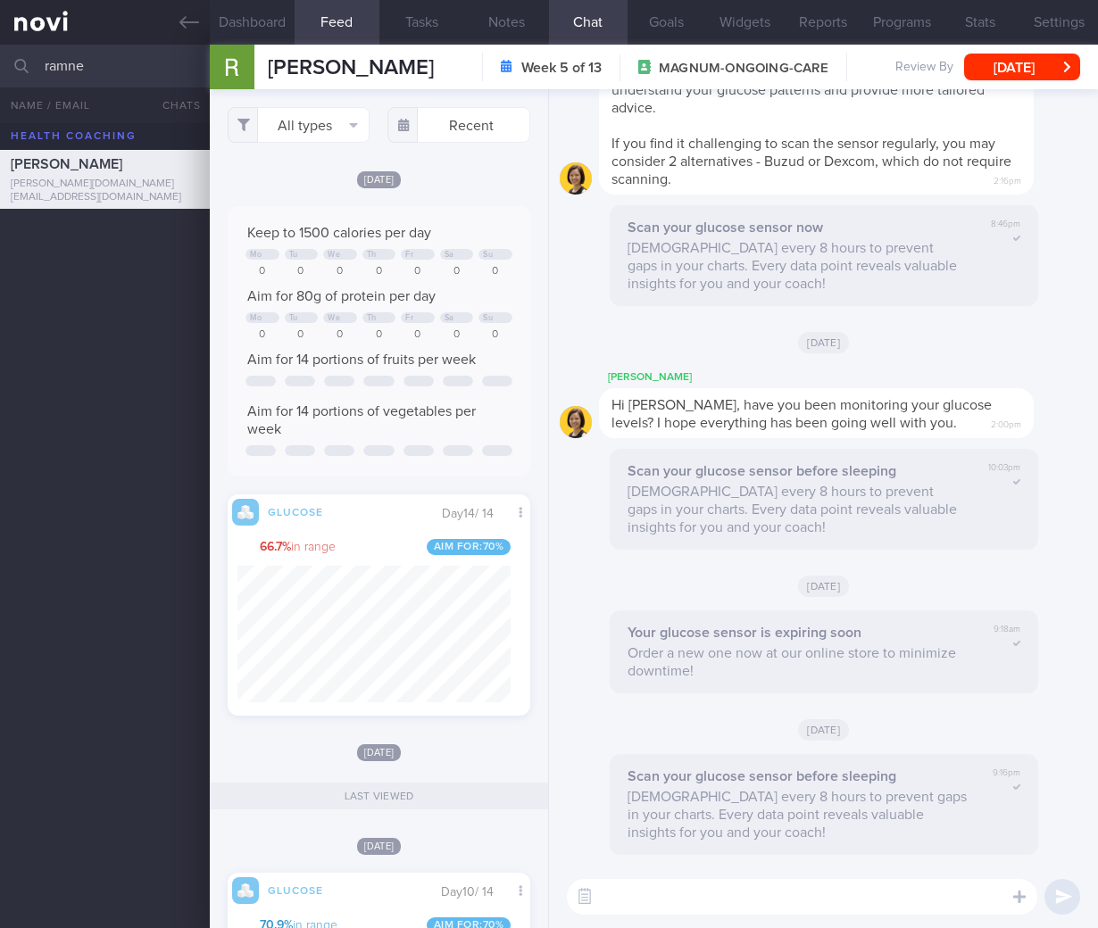
select select "6"
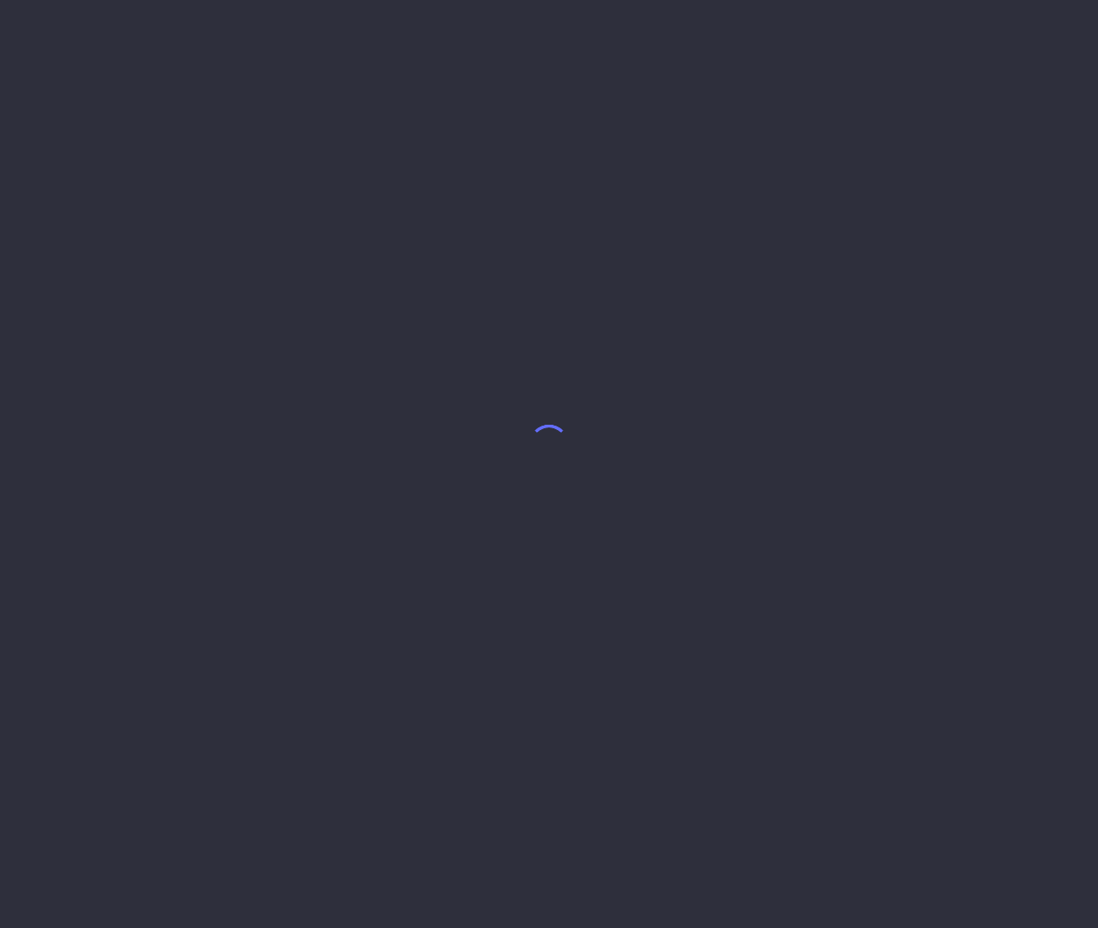
select select "7"
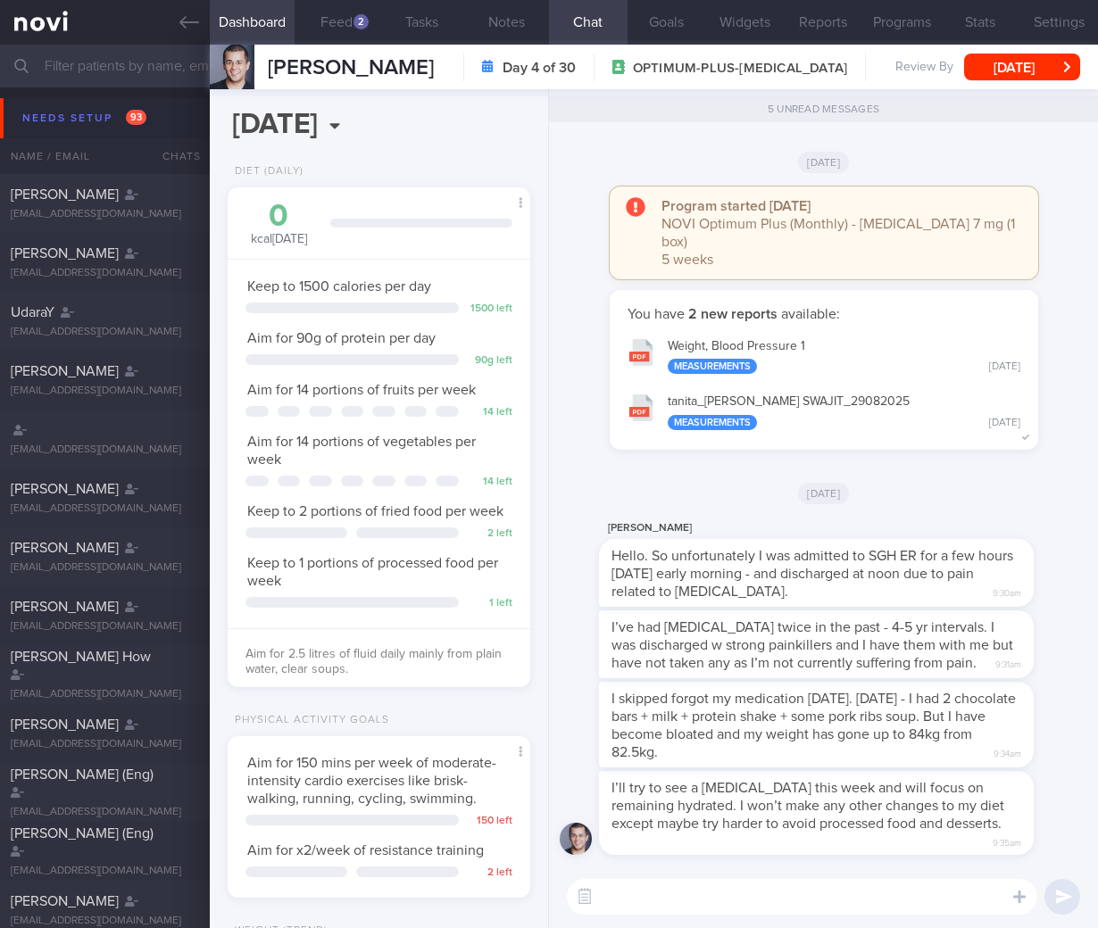
scroll to position [154, 257]
drag, startPoint x: 859, startPoint y: 602, endPoint x: 973, endPoint y: 599, distance: 113.4
click at [973, 599] on div "Hello. So unfortunately I was admitted to SGH ER for a few hours Sunday early m…" at bounding box center [816, 573] width 435 height 68
drag, startPoint x: 808, startPoint y: 583, endPoint x: 991, endPoint y: 584, distance: 182.9
click at [991, 584] on div "Swajit Rath Hello. So unfortunately I was admitted to SGH ER for a few hours Su…" at bounding box center [843, 562] width 488 height 89
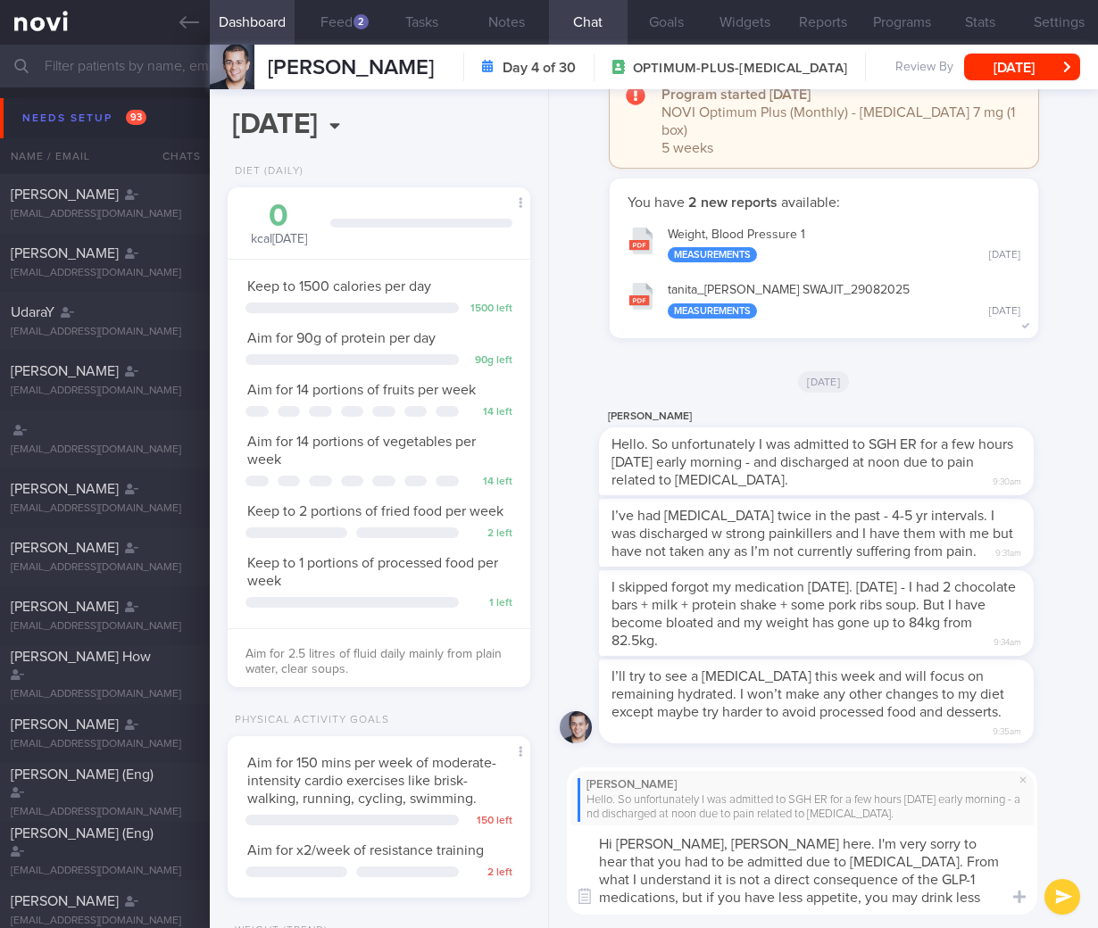
scroll to position [0, 0]
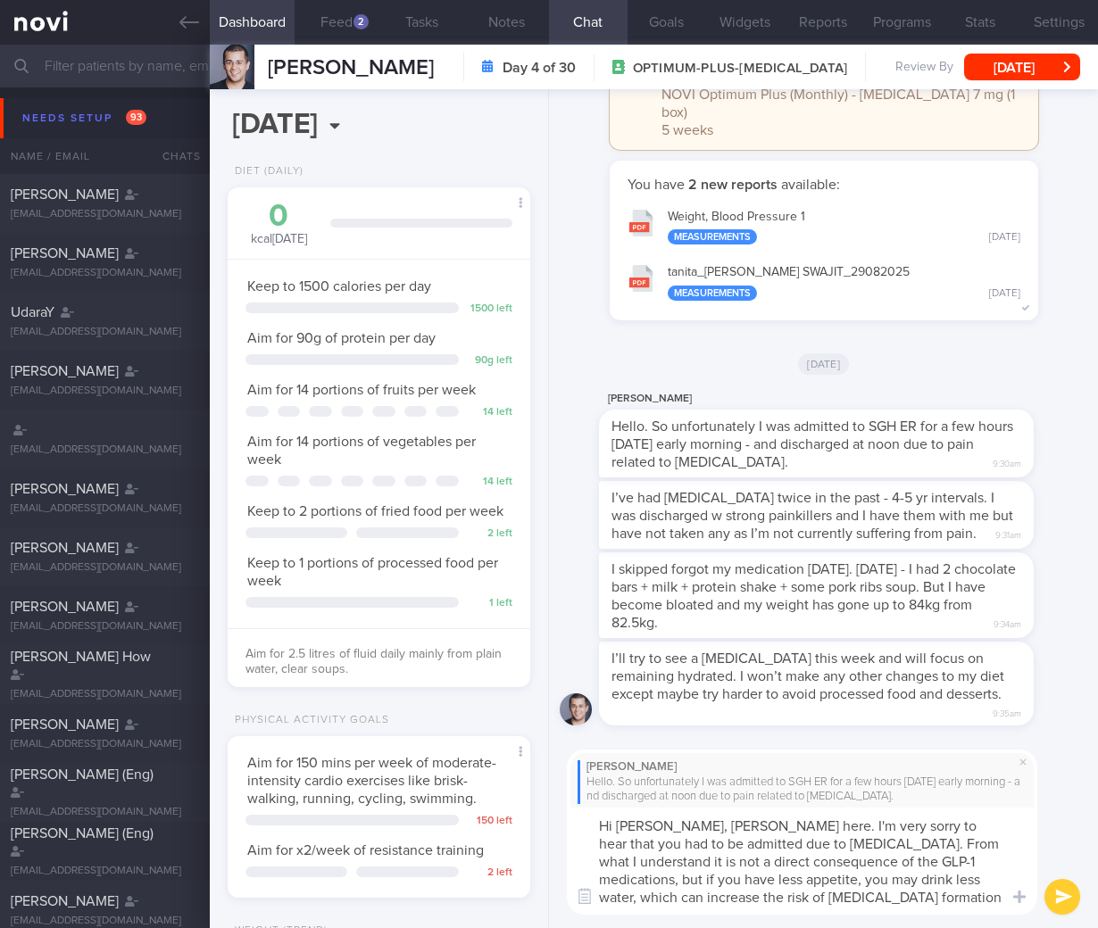
type textarea "Hi Mr Swajit, Dr Todd here. I'm very sorry to hear that you had to be admitted …"
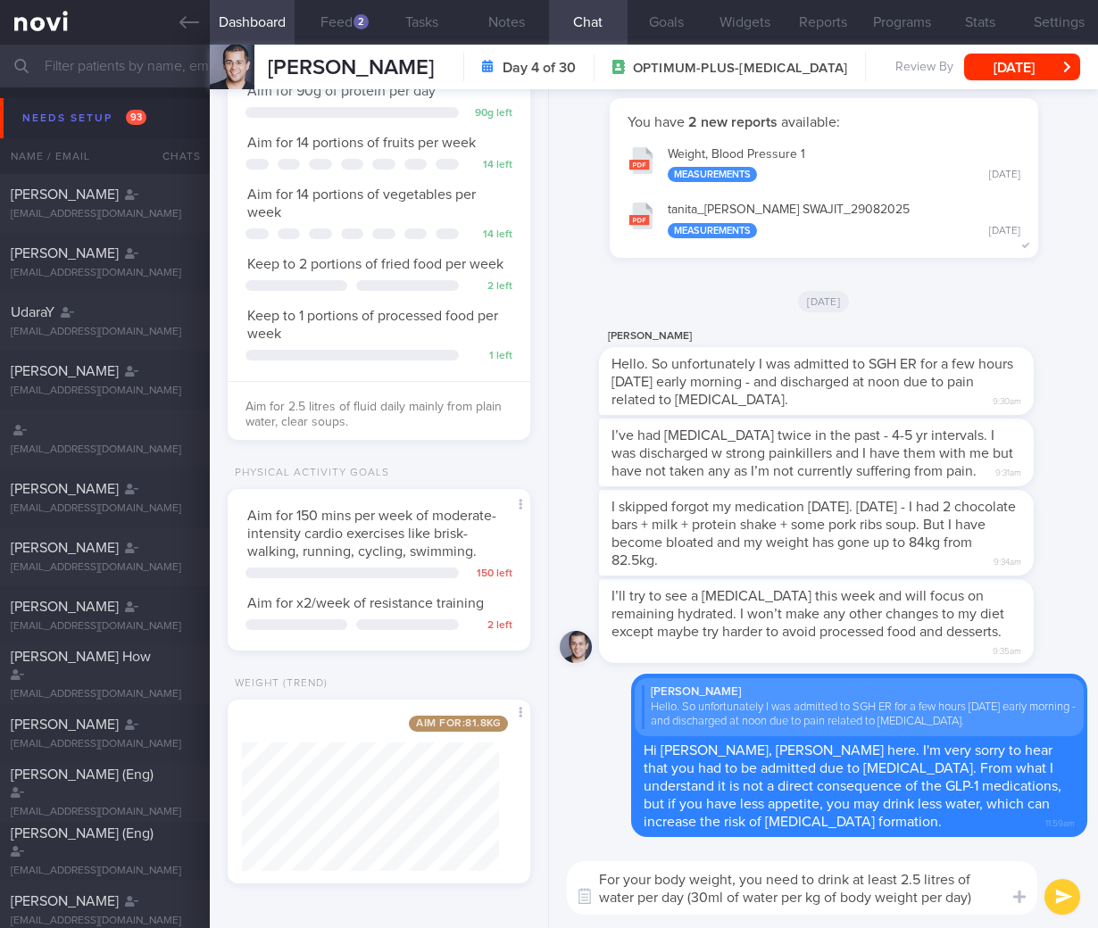
type textarea "For your body weight, you need to drink at least 2.5 litres of water per day (3…"
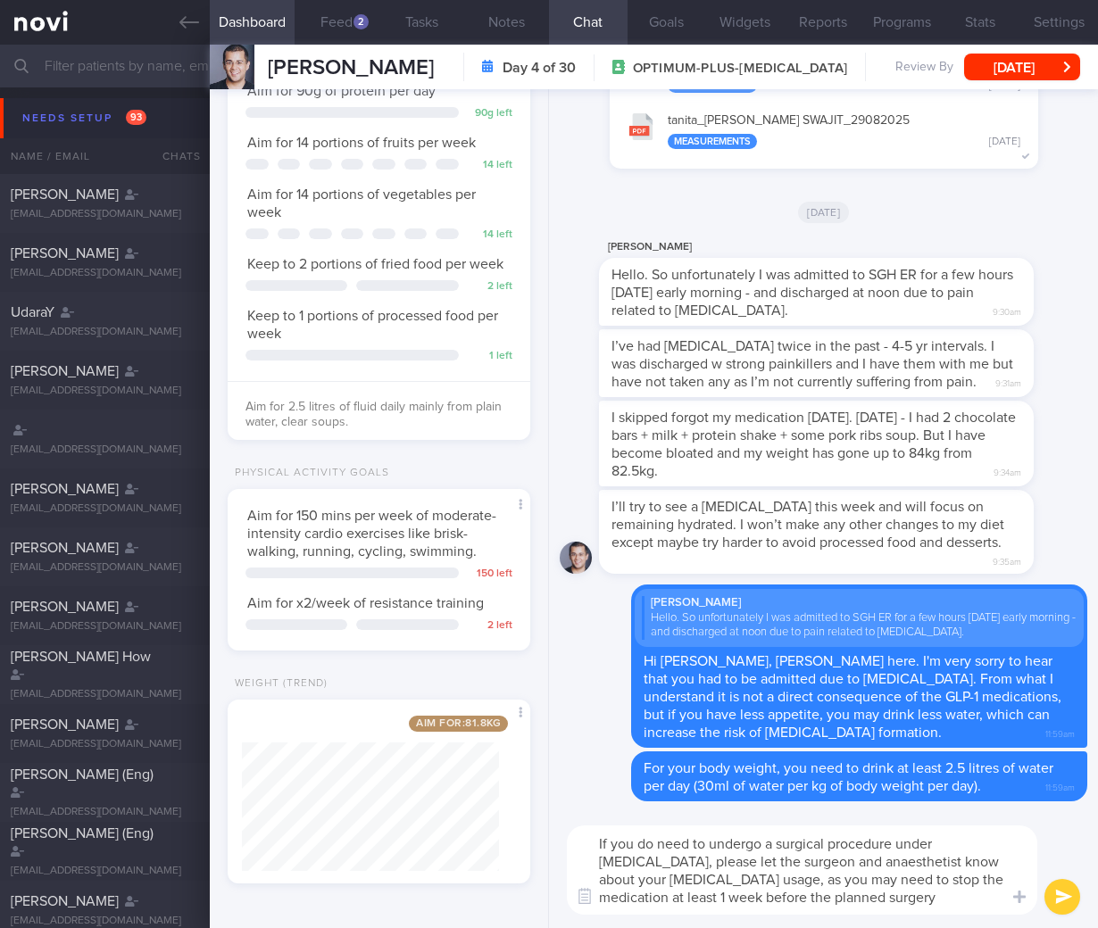
type textarea "If you do need to undergo a surgical procedure under general anaesthesia, pleas…"
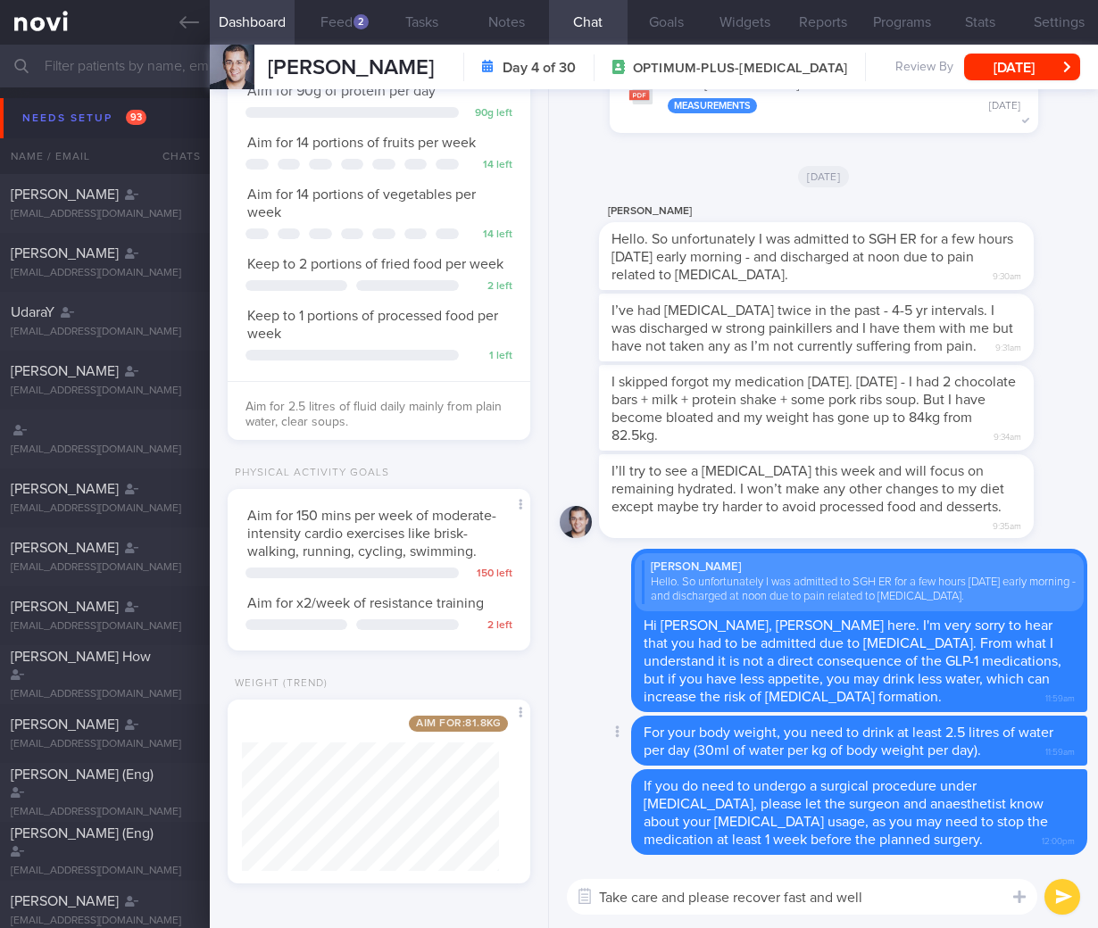
type textarea "Take care and please recover fast and well!"
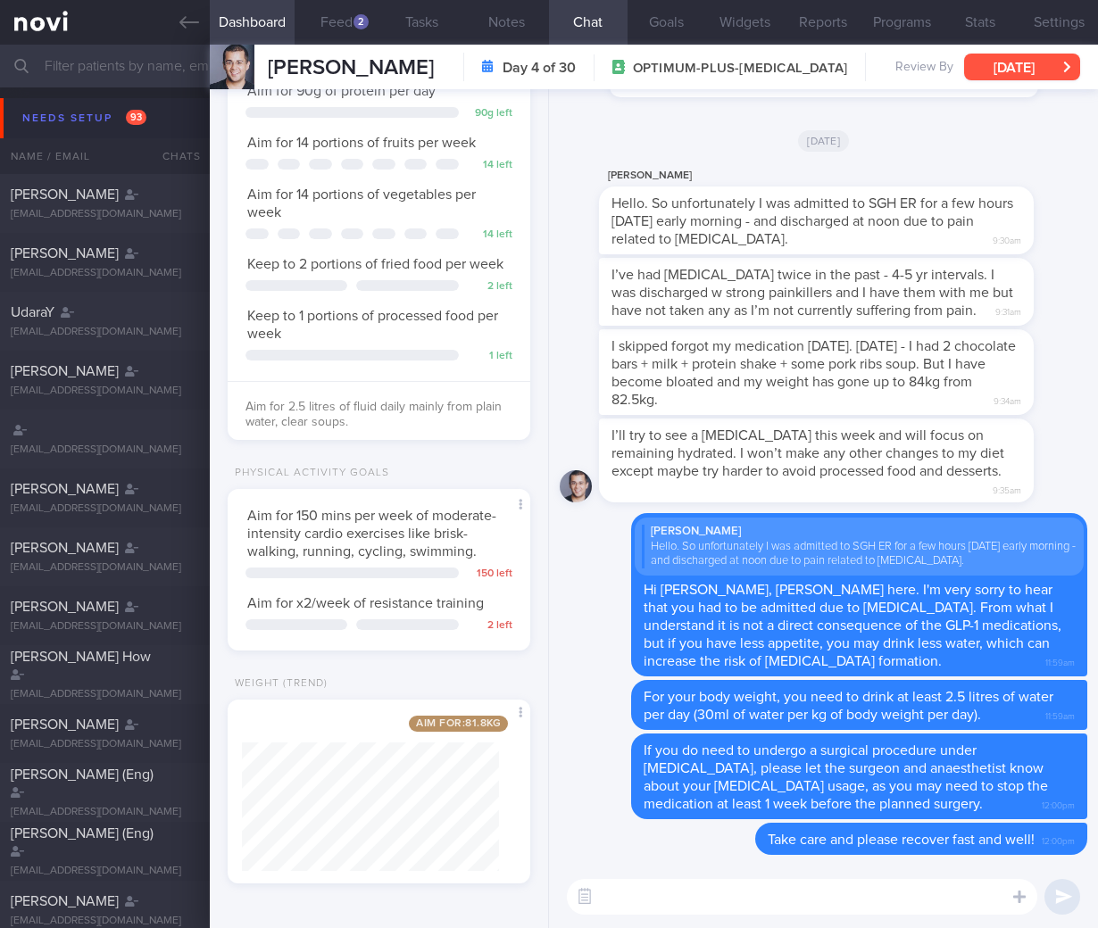
click at [1007, 72] on button "Fri, 29 Aug" at bounding box center [1022, 67] width 116 height 27
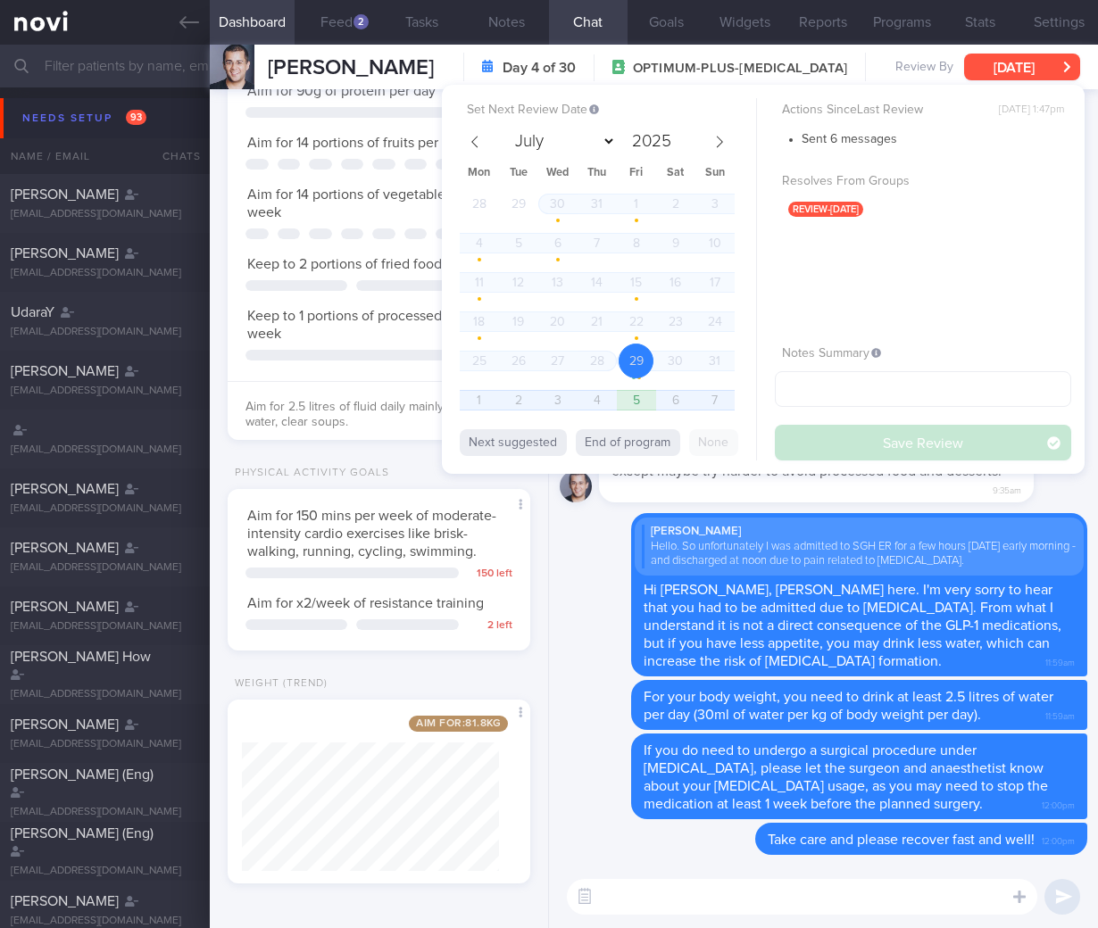
click at [1007, 71] on button "[DATE]" at bounding box center [1022, 67] width 116 height 27
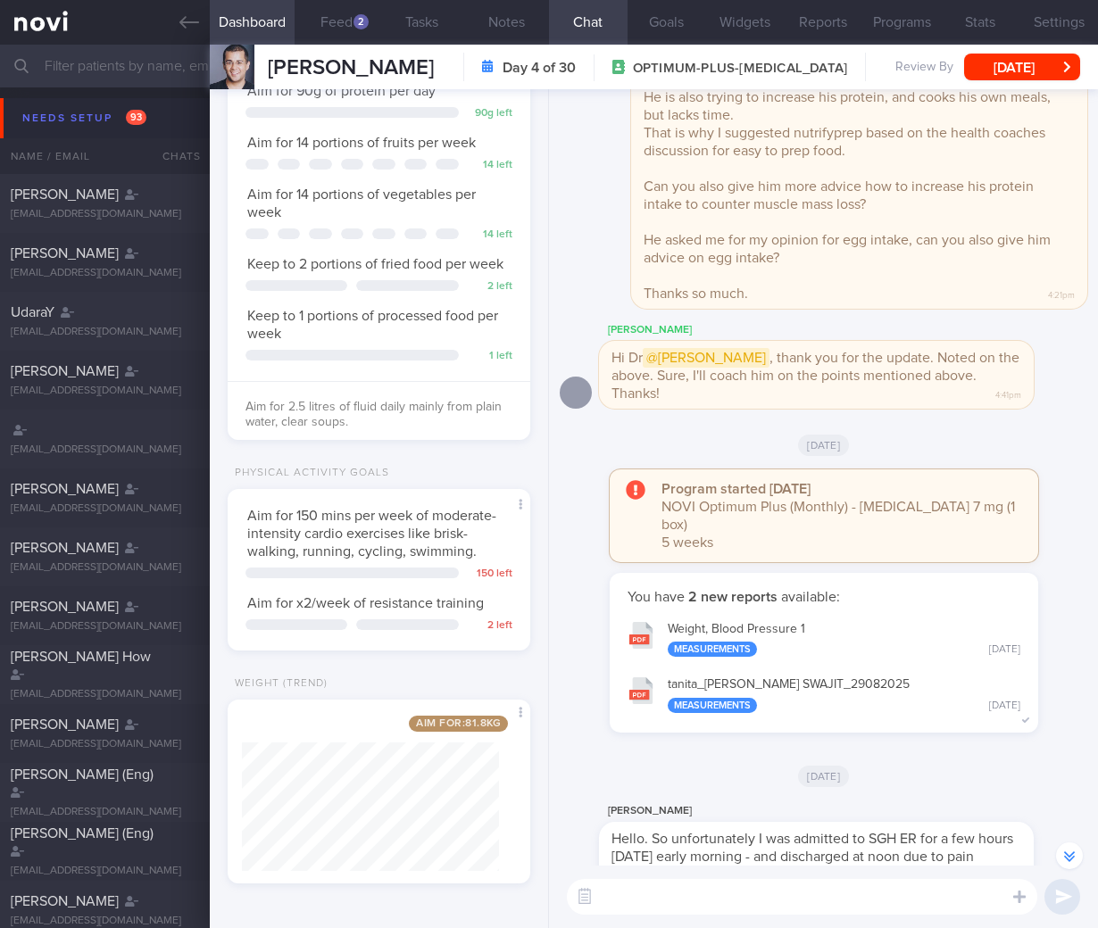
scroll to position [-1036, 0]
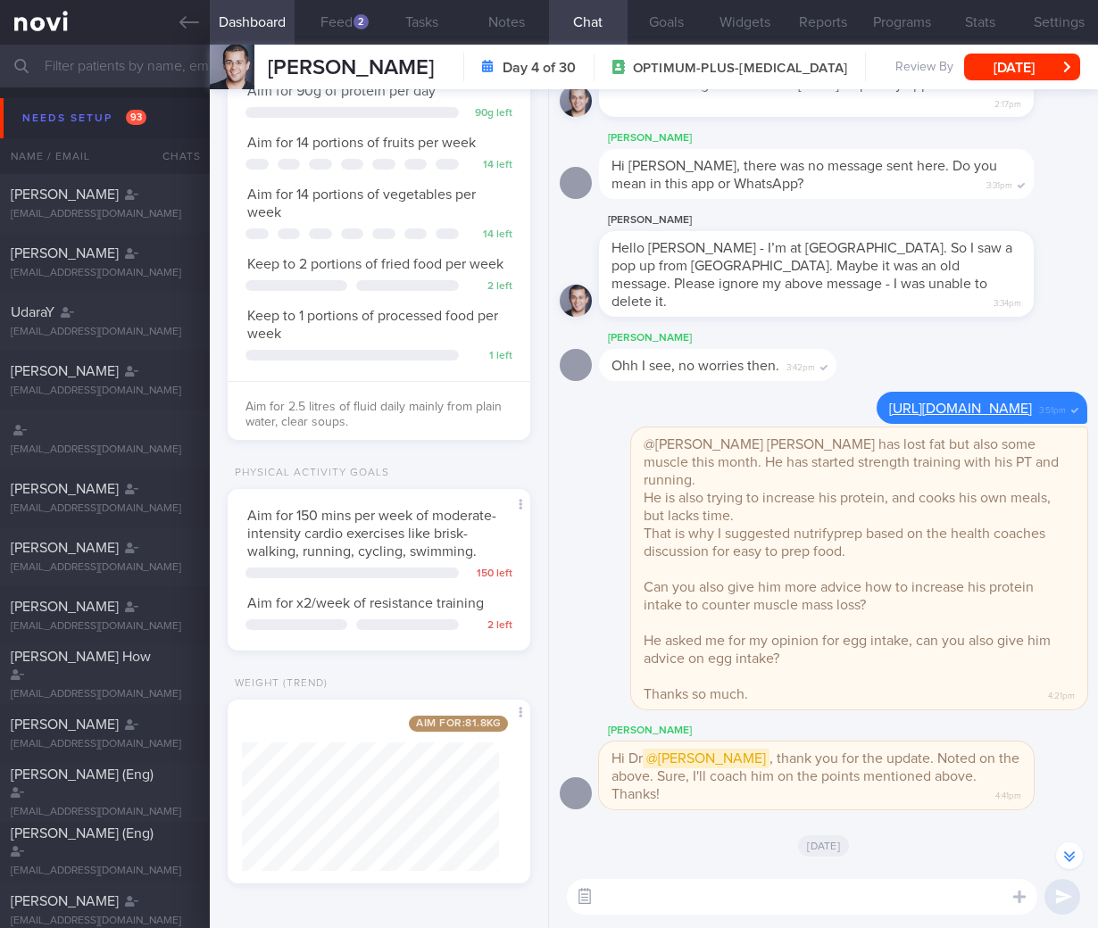
click at [576, 886] on button "button" at bounding box center [584, 897] width 32 height 32
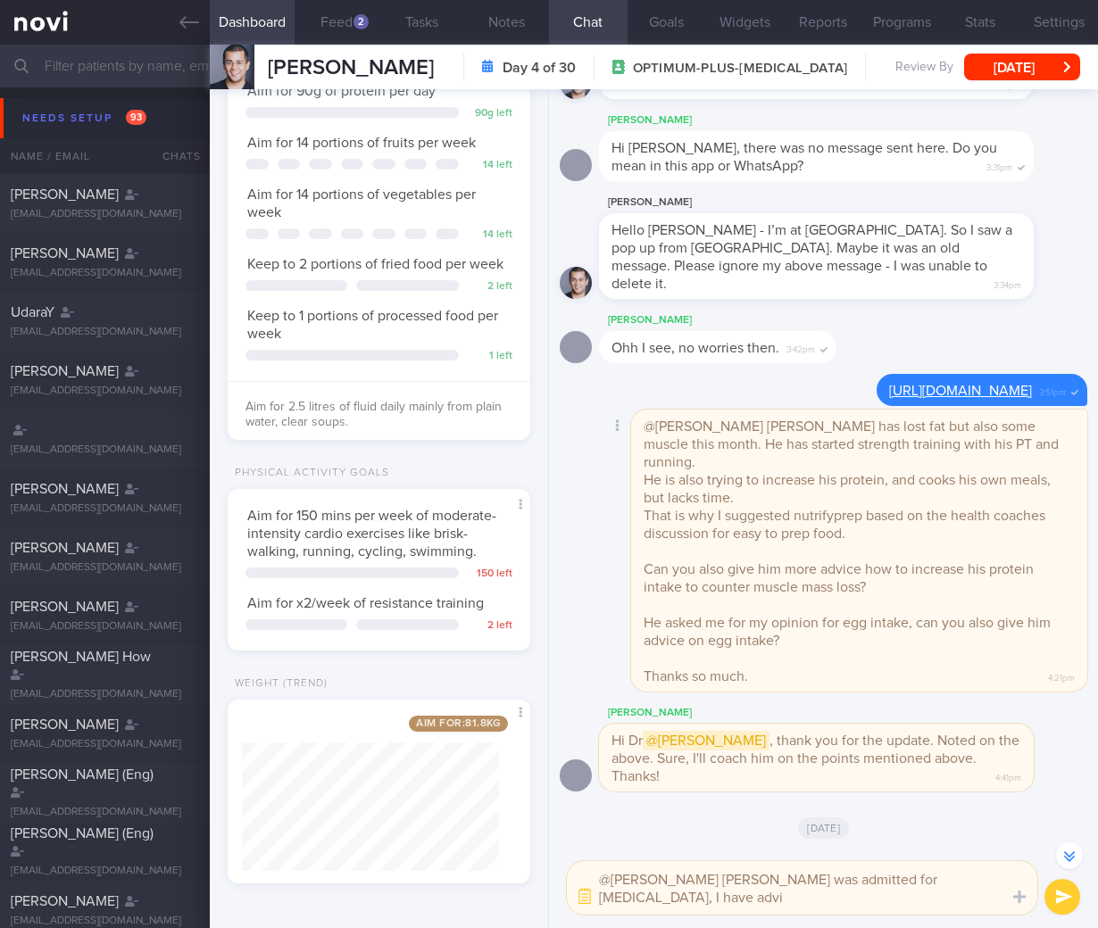
scroll to position [-1054, 0]
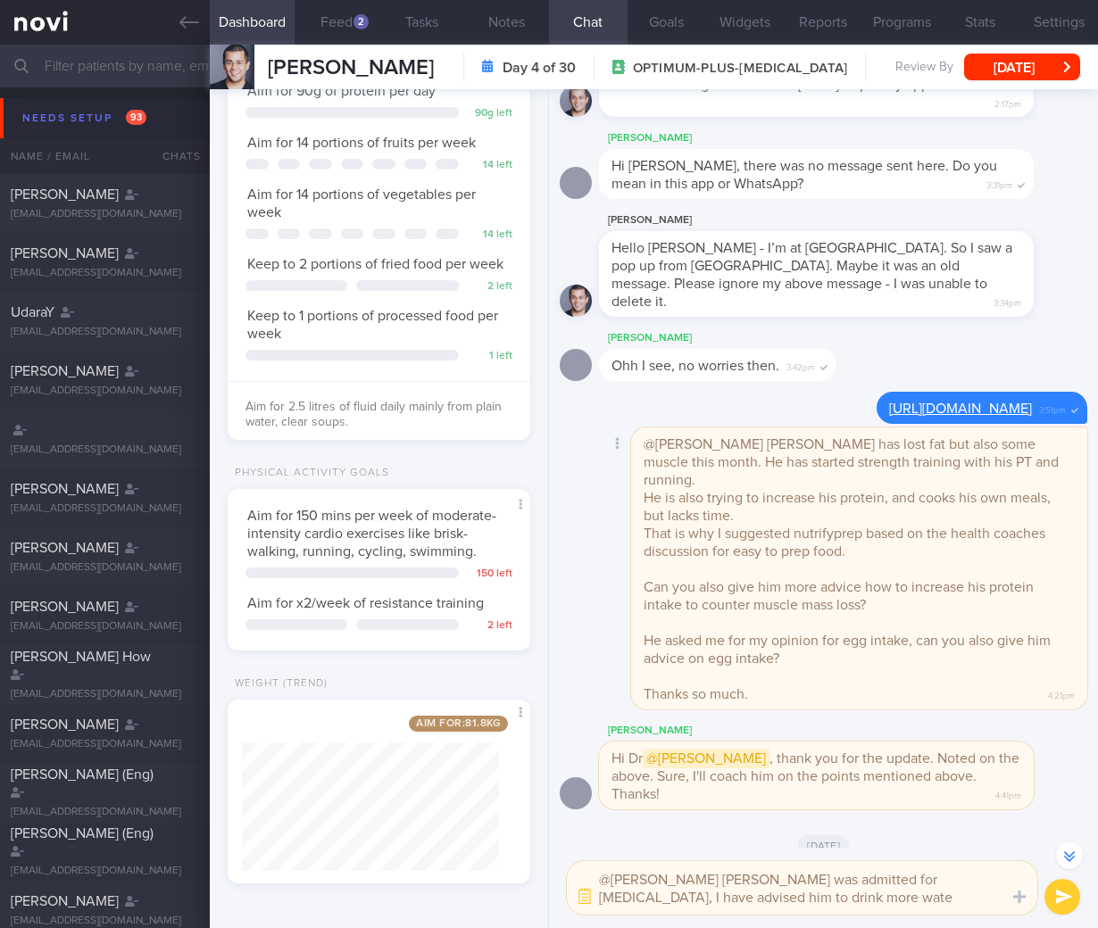
type textarea "@Sharon FYI Mr Swajit was admitted for kidney stones, I have advised him to dri…"
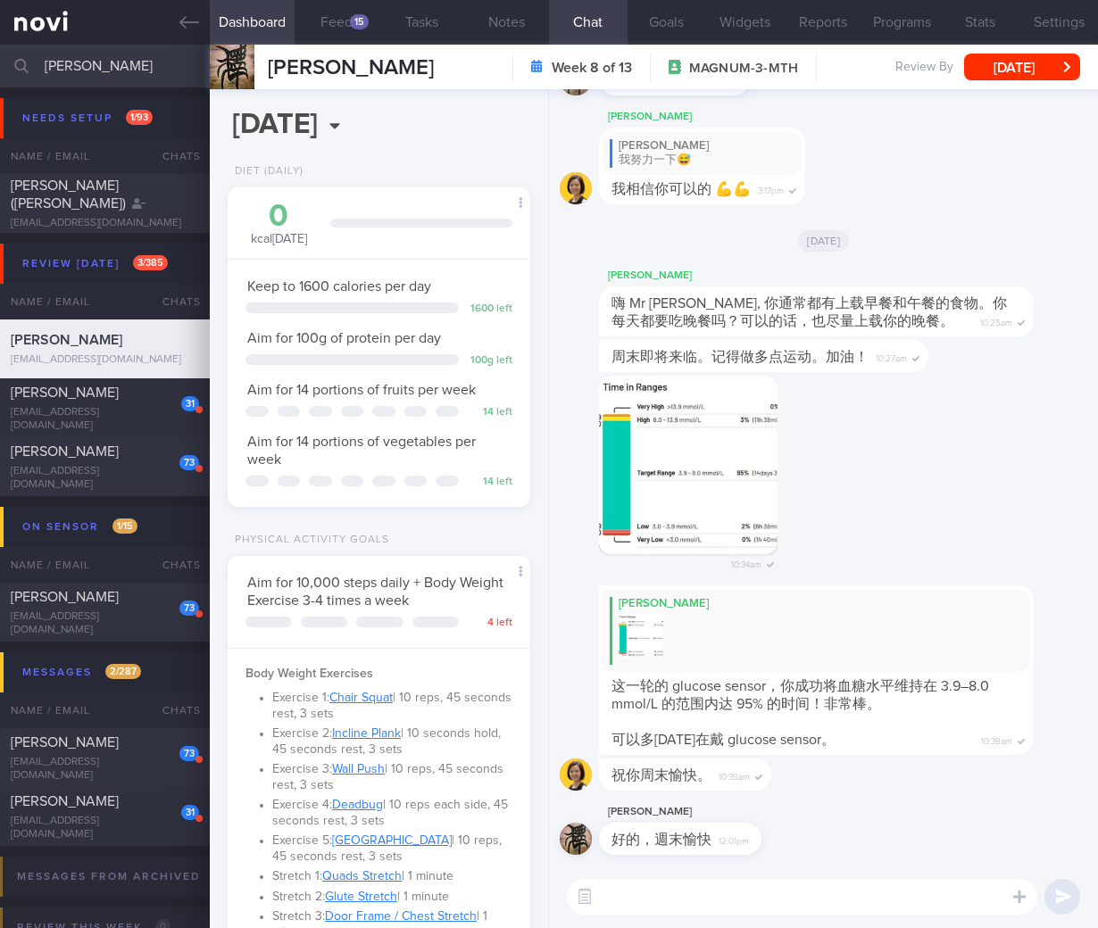
scroll to position [154, 257]
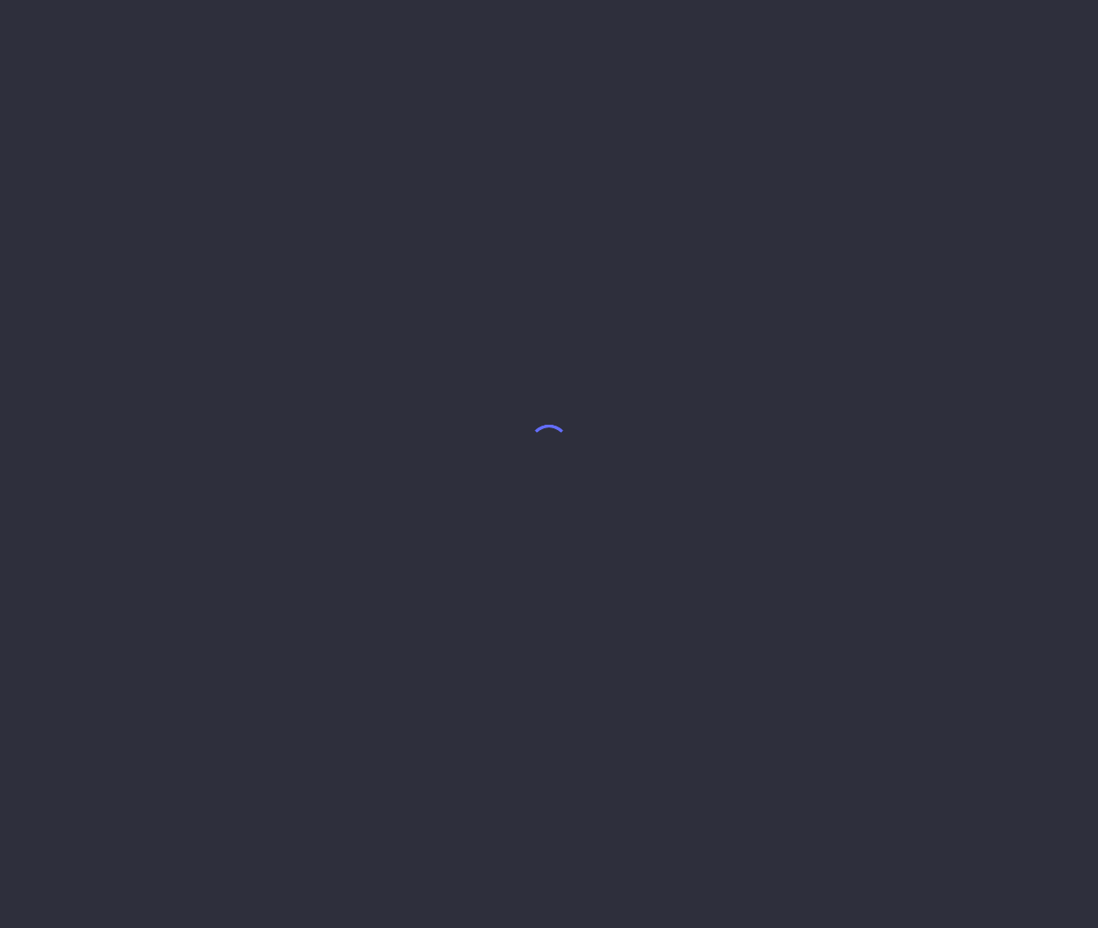
select select "7"
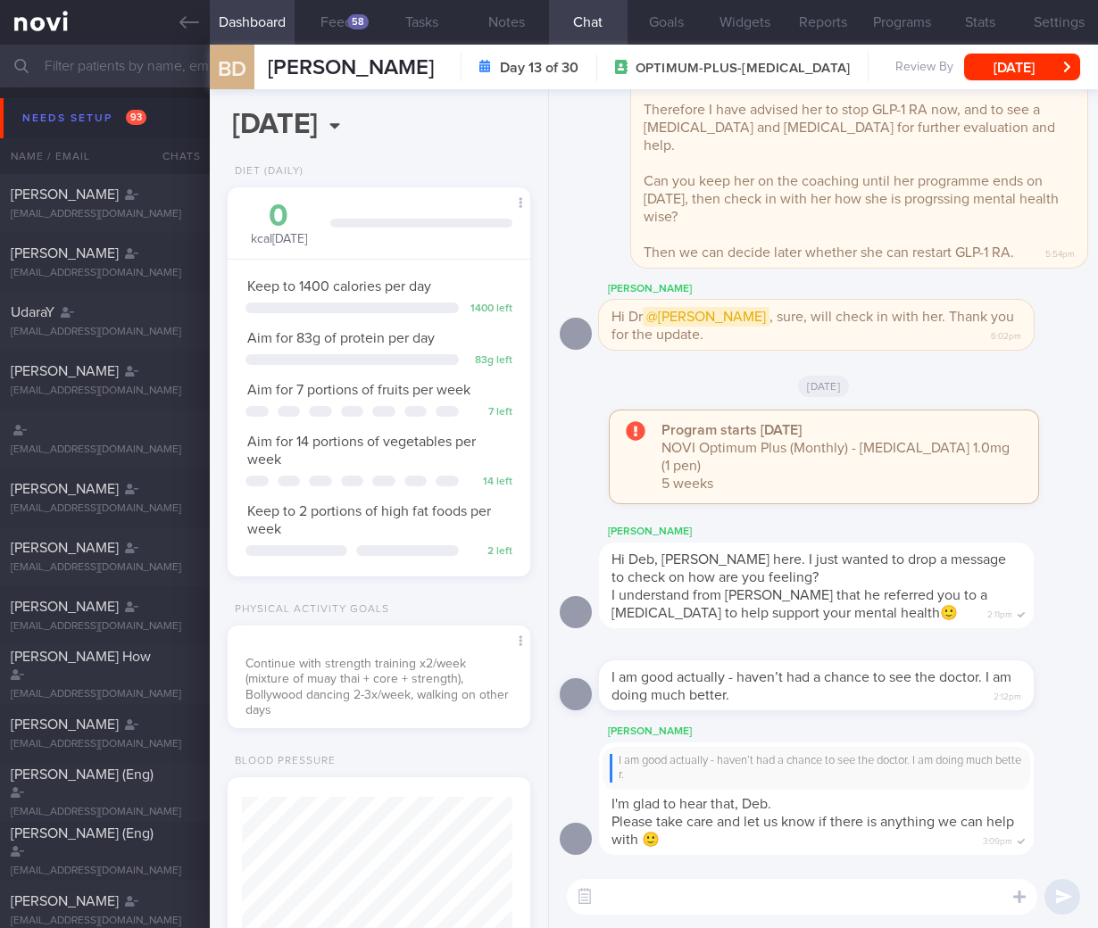
scroll to position [892135, 892031]
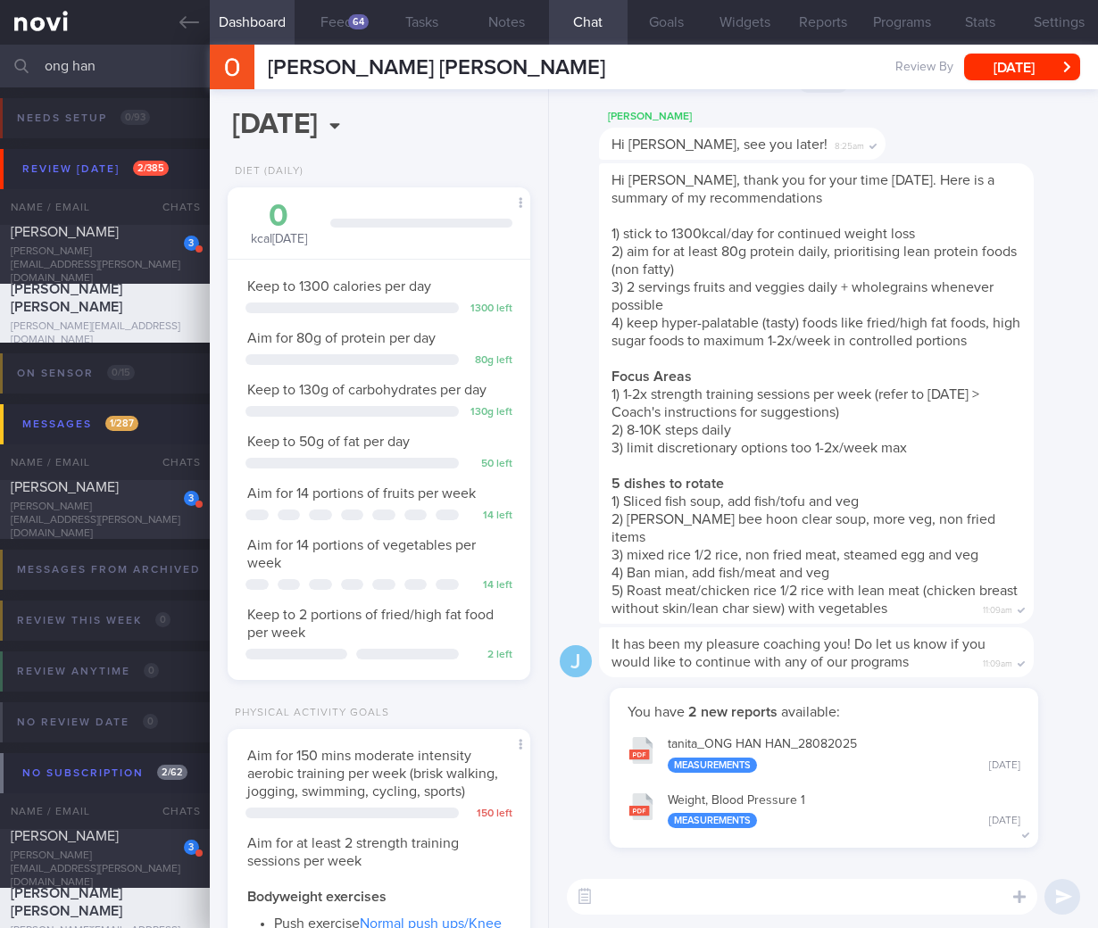
scroll to position [154, 257]
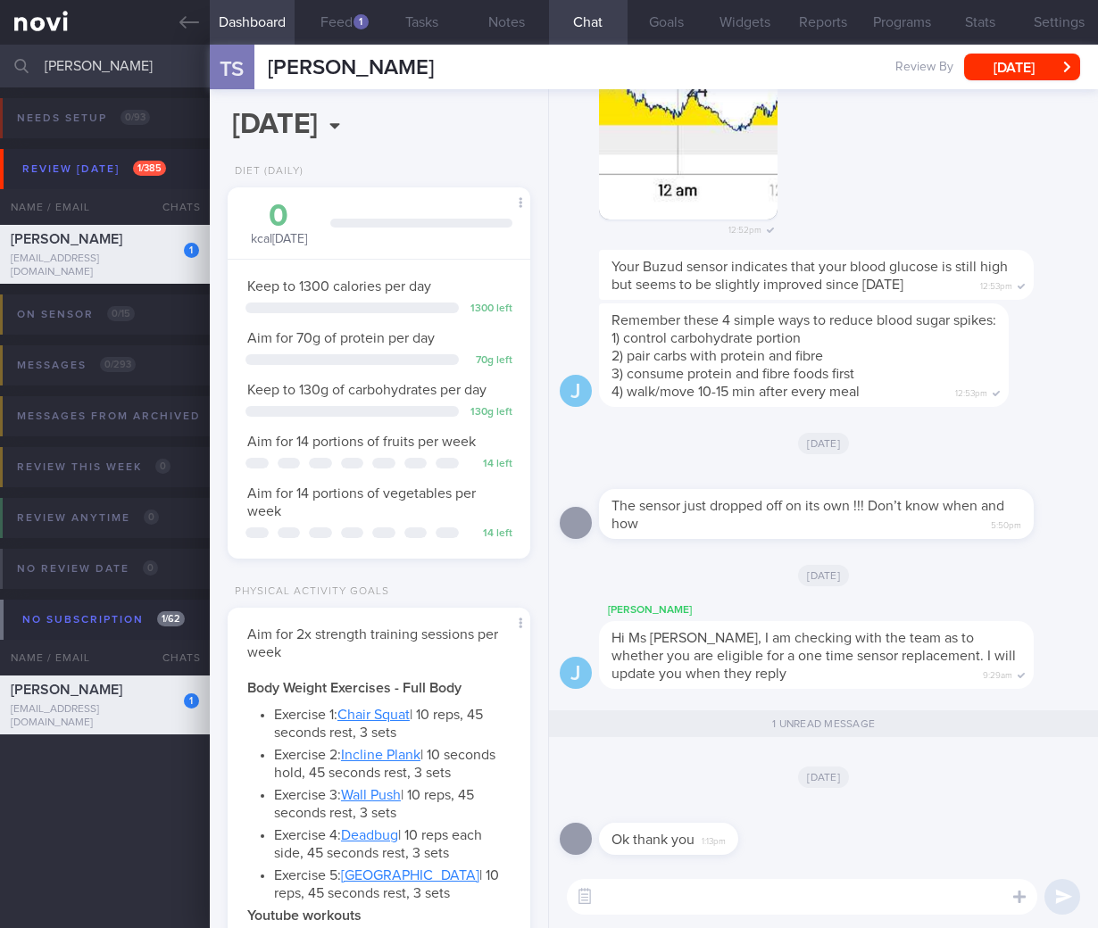
select select "4"
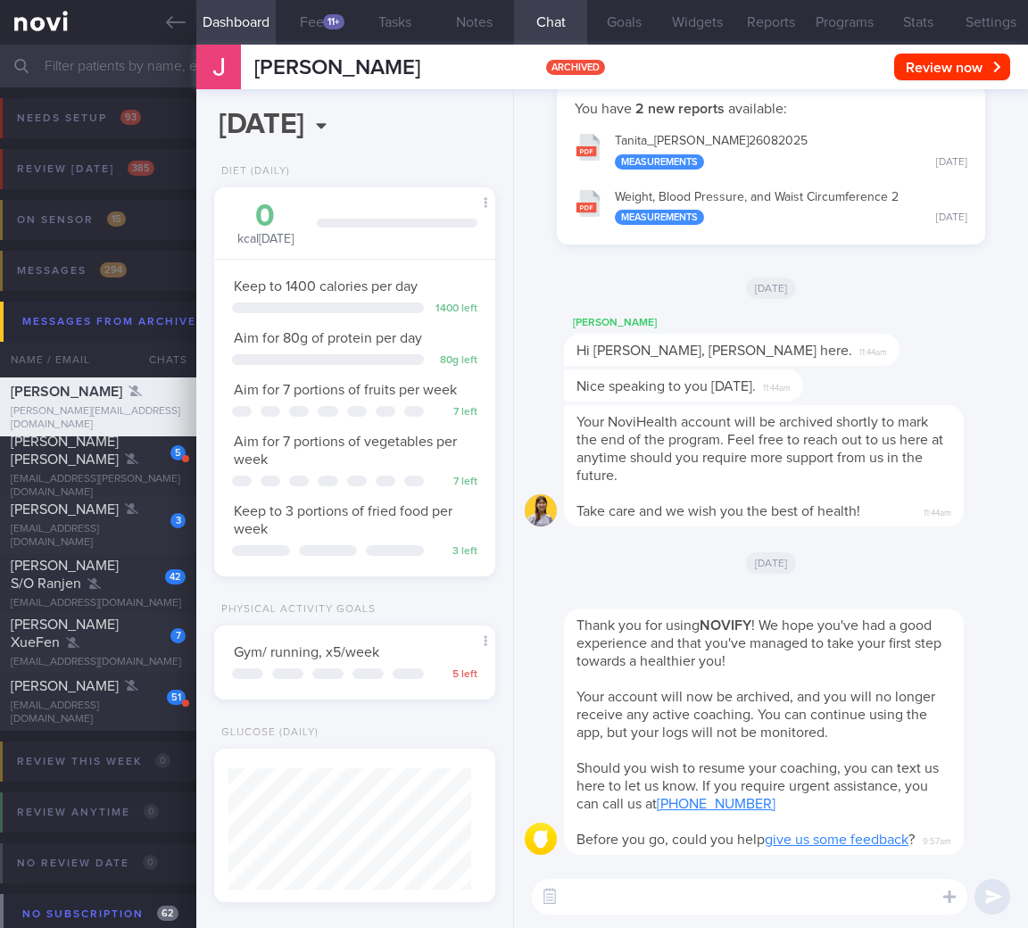
select select "8"
click at [54, 468] on div "Linda Teo Geok Chin" at bounding box center [96, 451] width 170 height 36
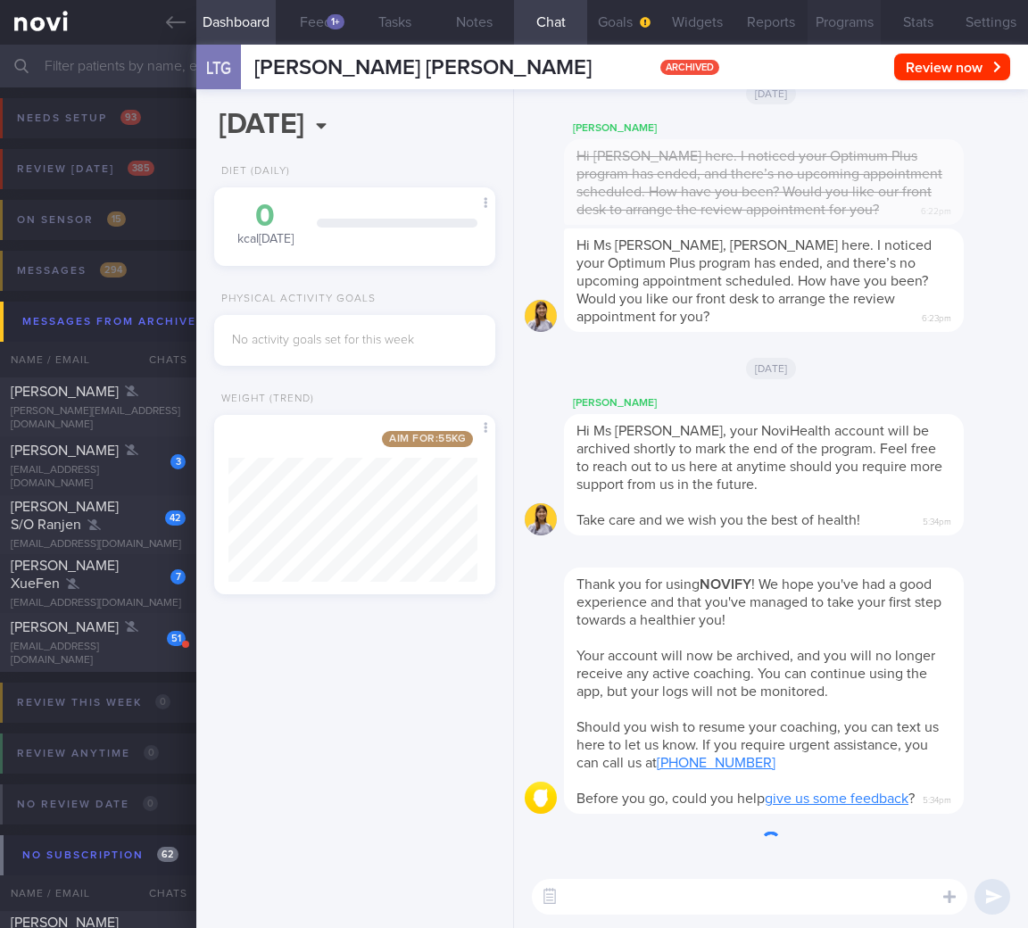
click at [842, 8] on button "Programs" at bounding box center [844, 22] width 73 height 45
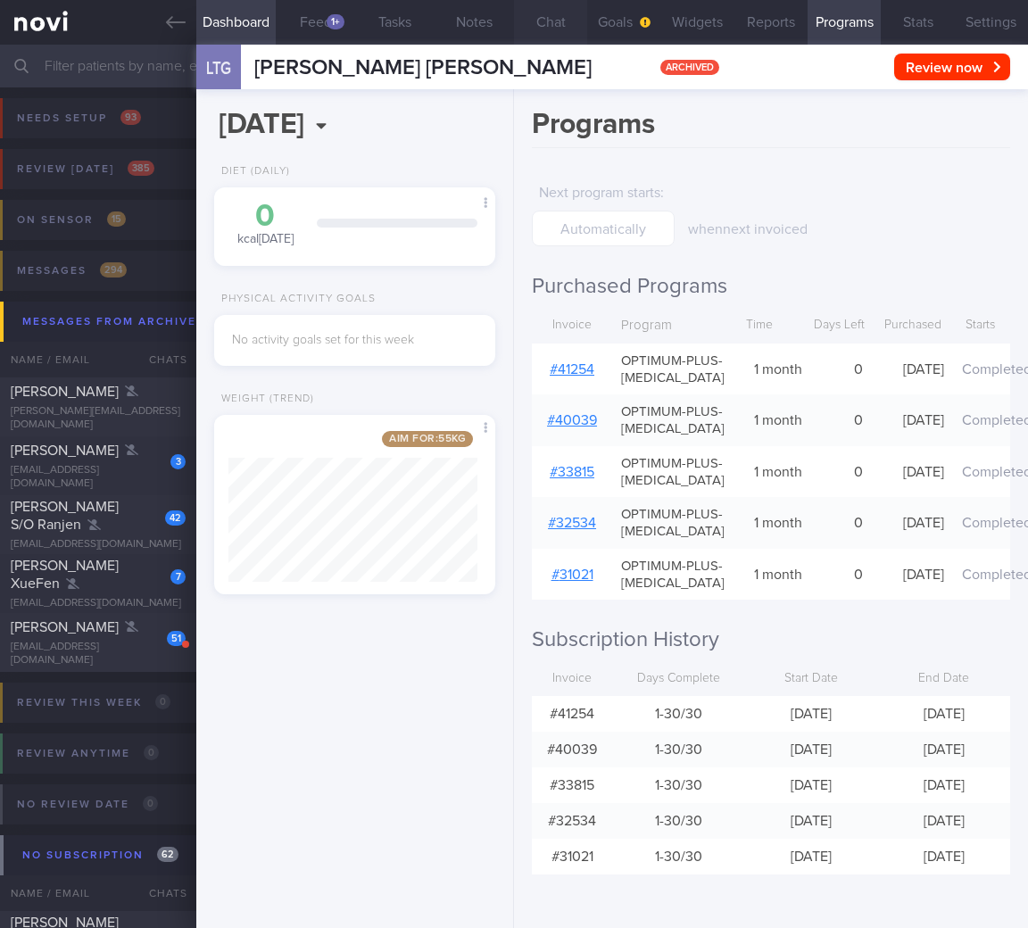
click at [567, 28] on button "Chat" at bounding box center [550, 22] width 73 height 45
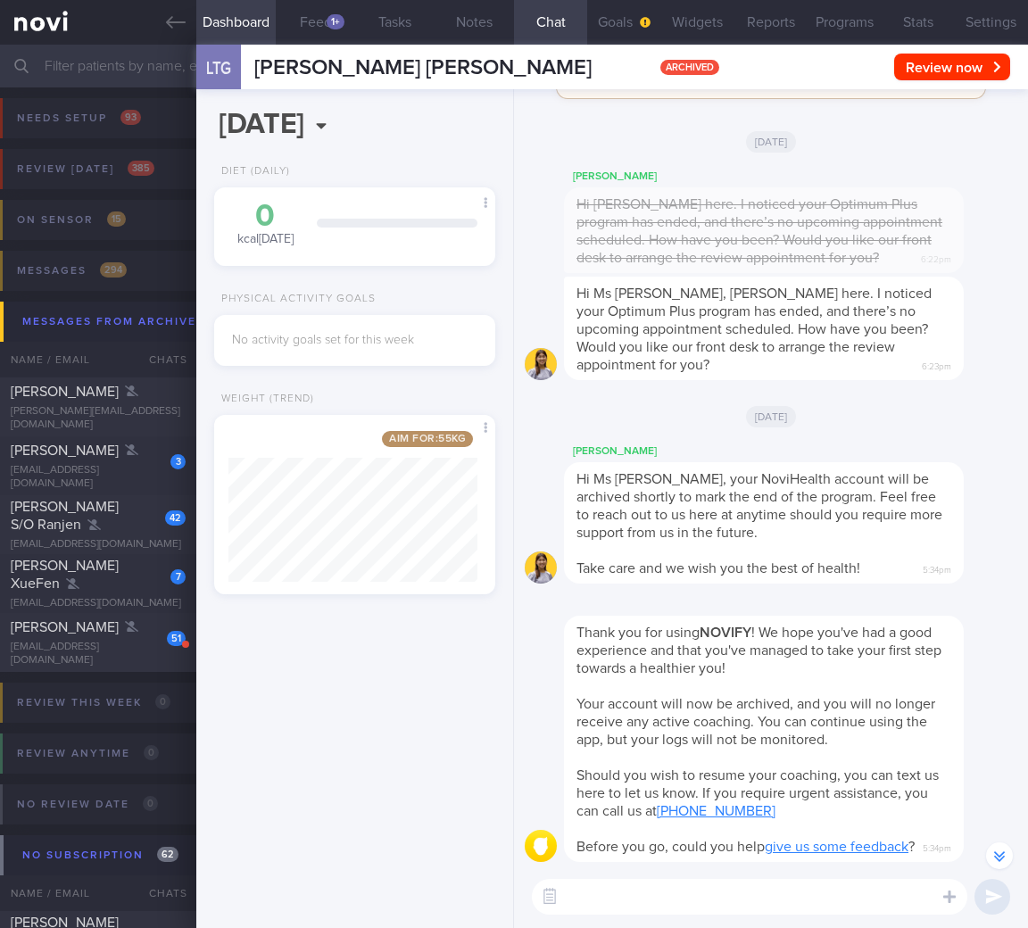
scroll to position [-60, 0]
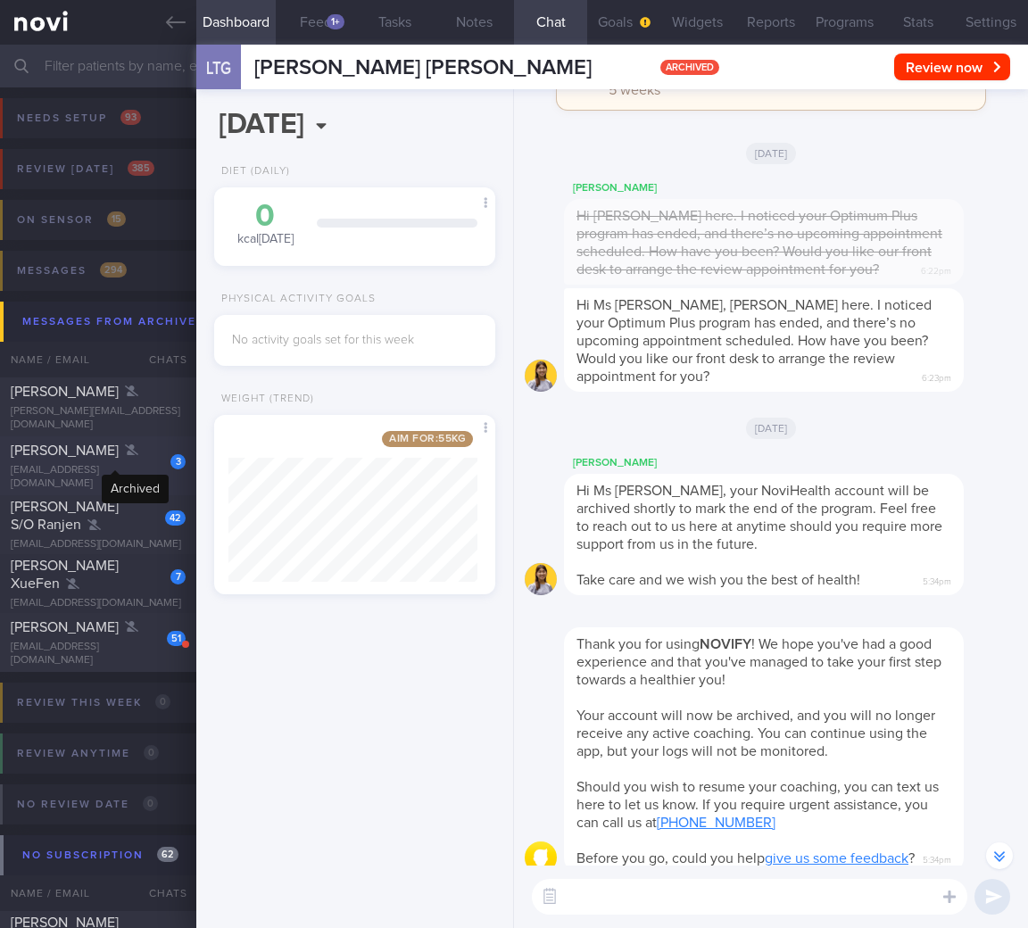
click at [125, 460] on div at bounding box center [131, 451] width 13 height 18
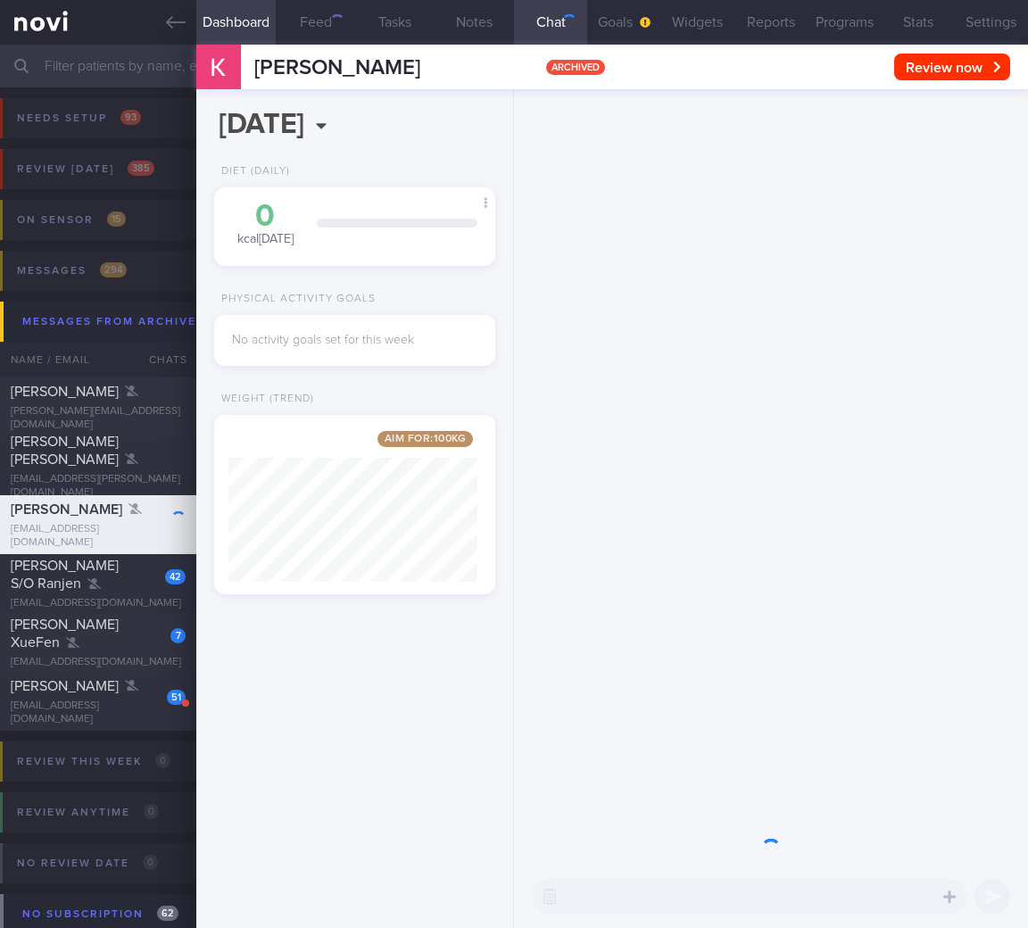
scroll to position [150, 249]
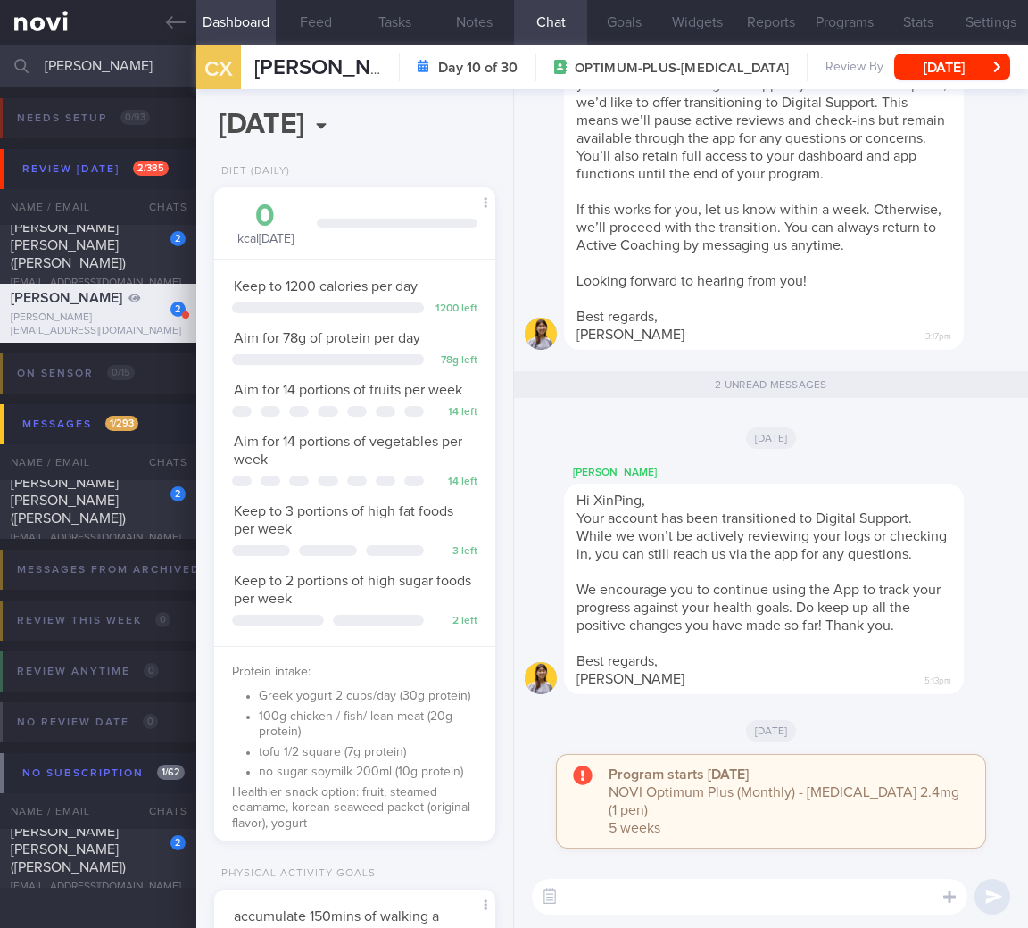
select select "8"
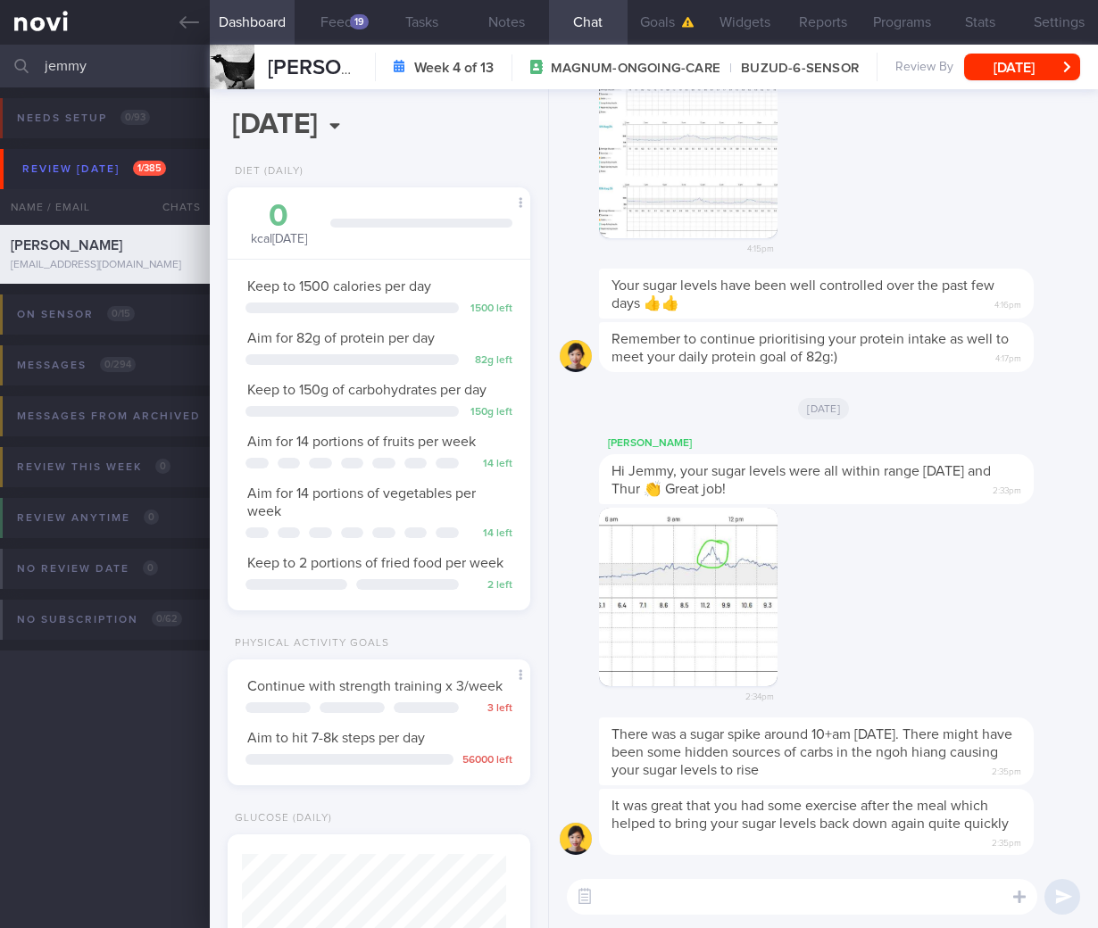
select select "7"
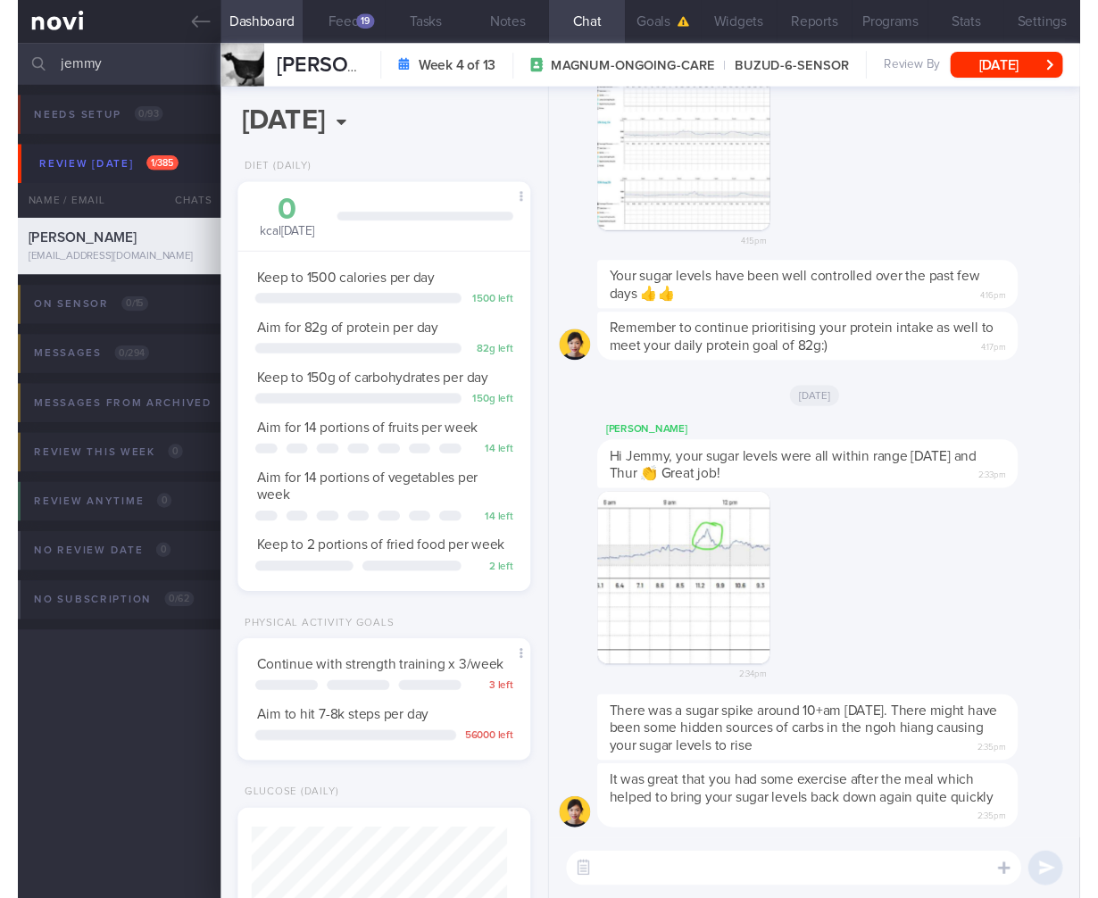
scroll to position [154, 257]
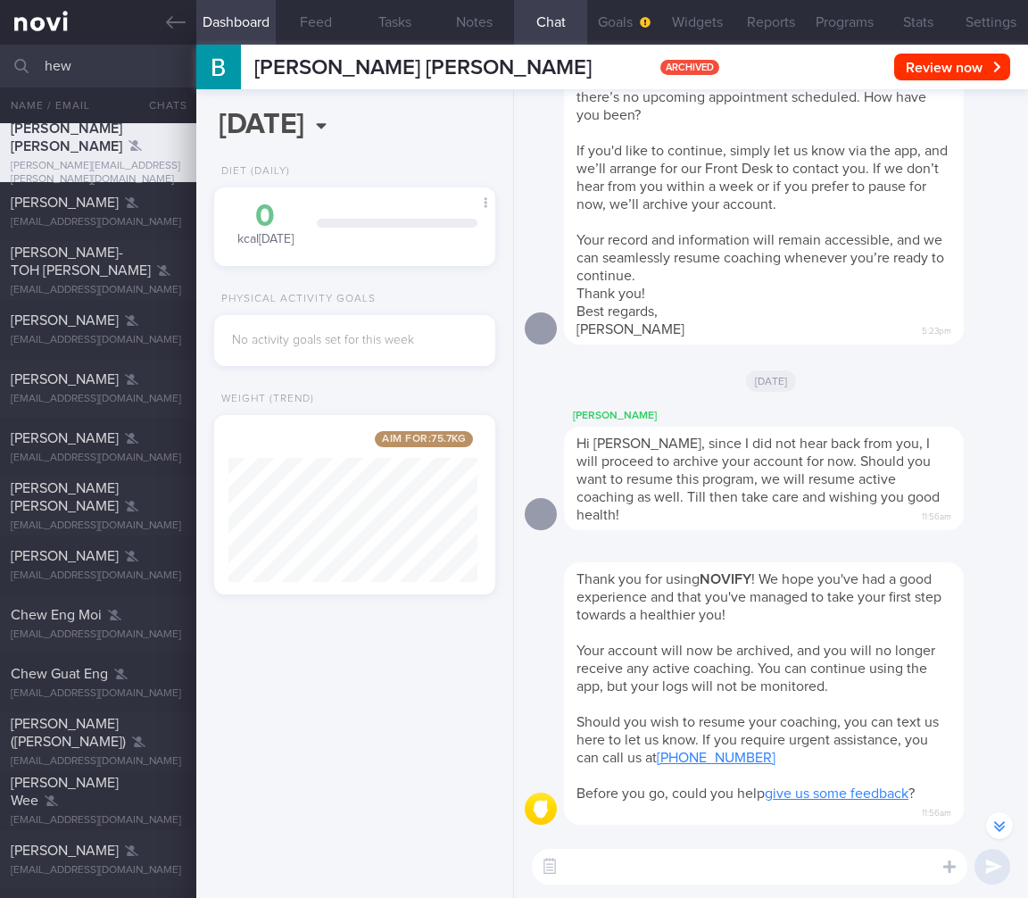
select select "8"
click at [299, 4] on button "Feed" at bounding box center [315, 22] width 79 height 45
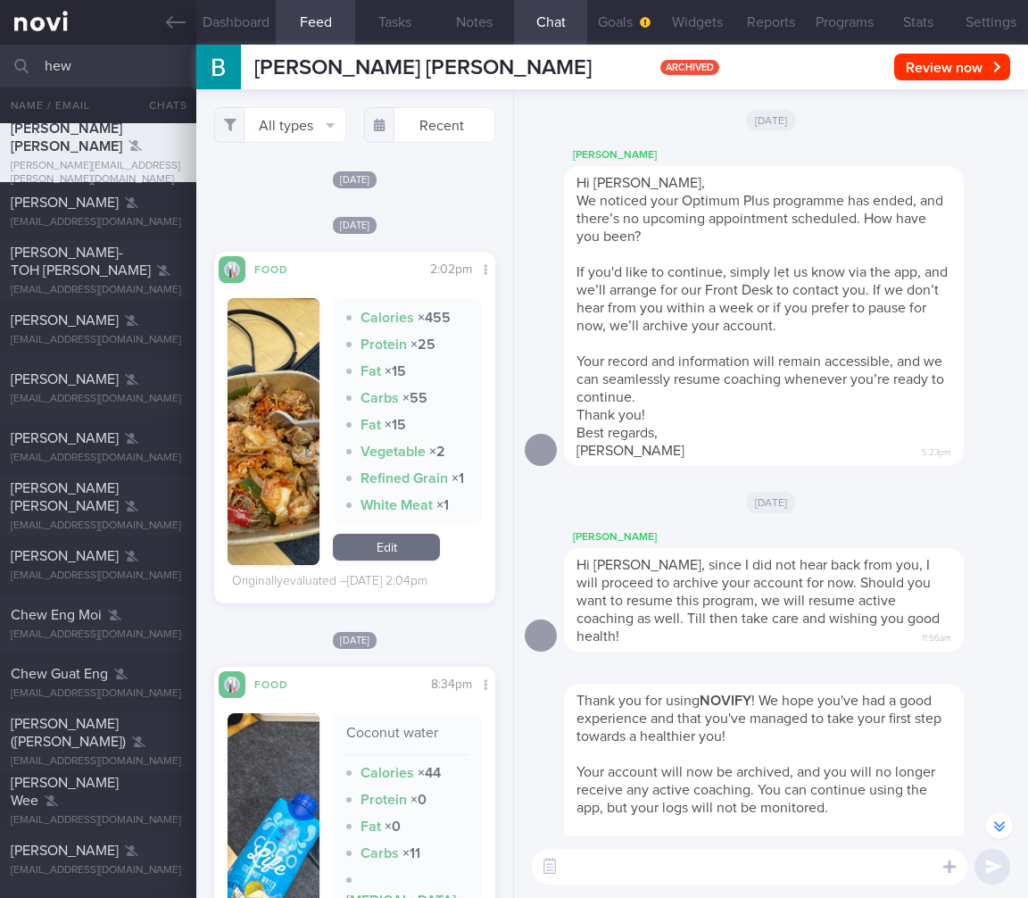
scroll to position [-208, 0]
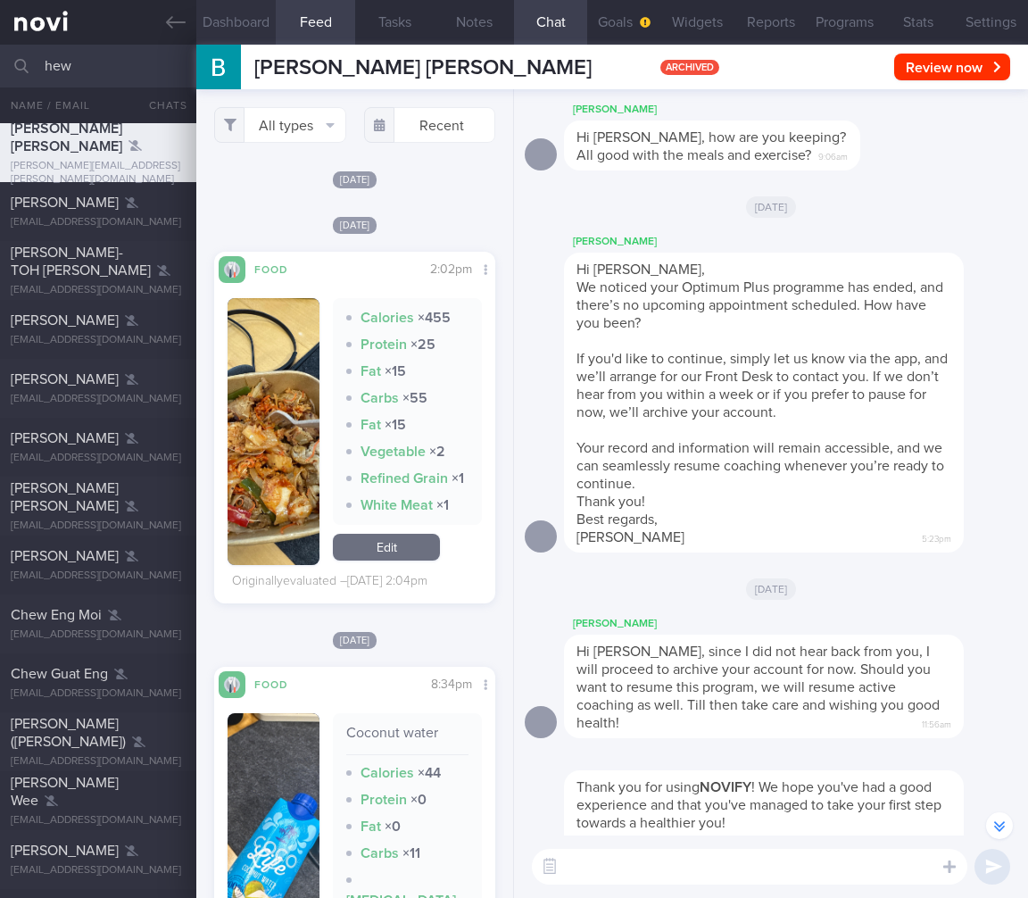
click at [257, 27] on button "Dashboard" at bounding box center [235, 22] width 79 height 45
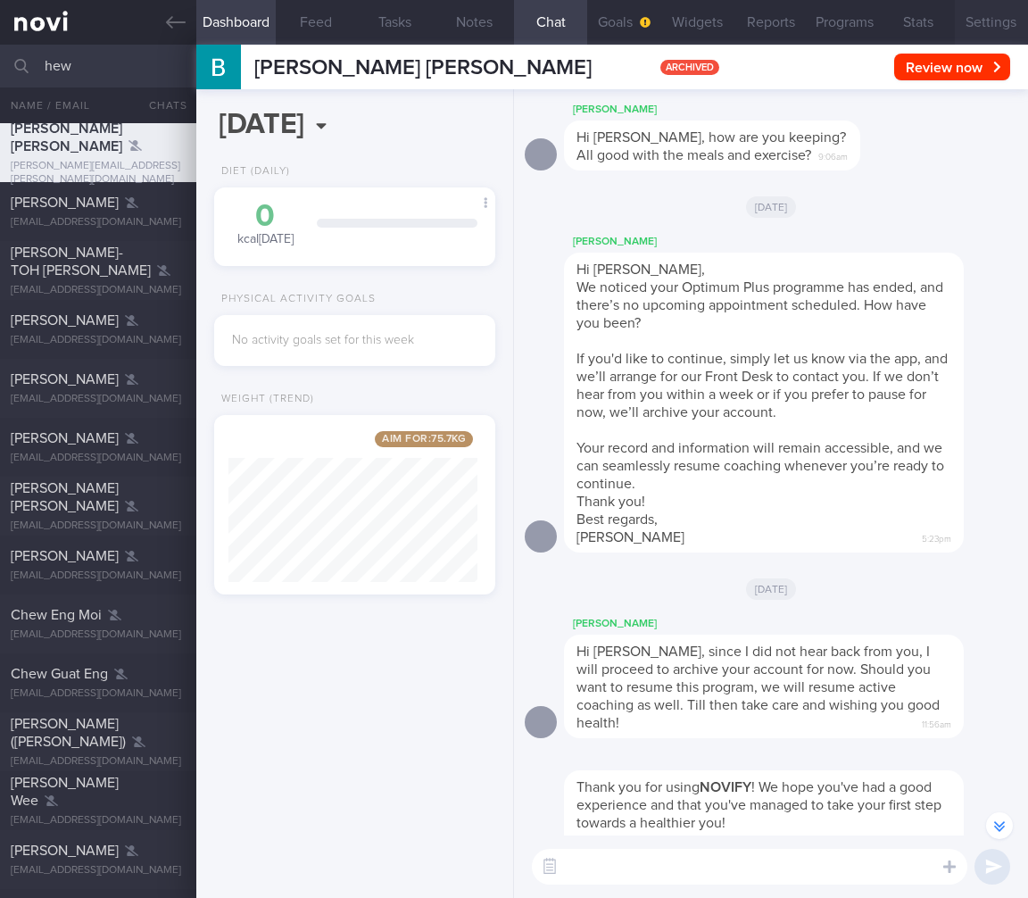
click at [975, 18] on button "Settings" at bounding box center [991, 22] width 73 height 45
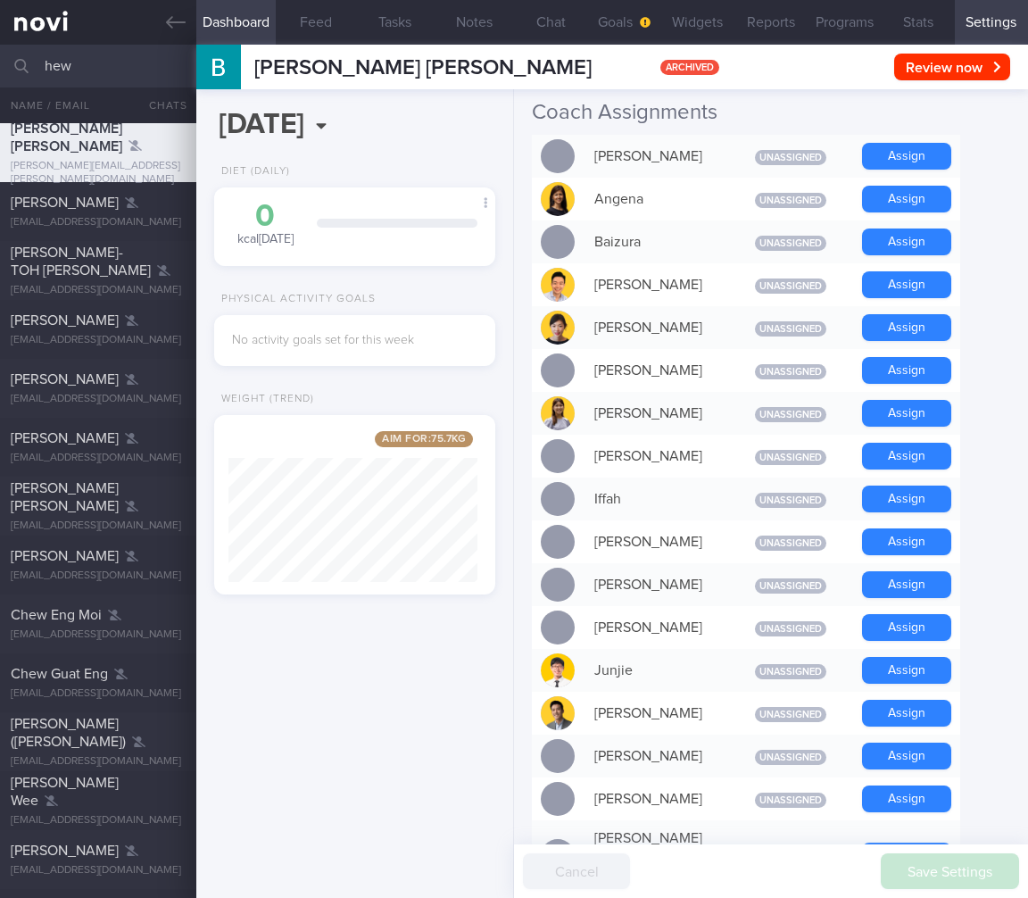
scroll to position [1401, 0]
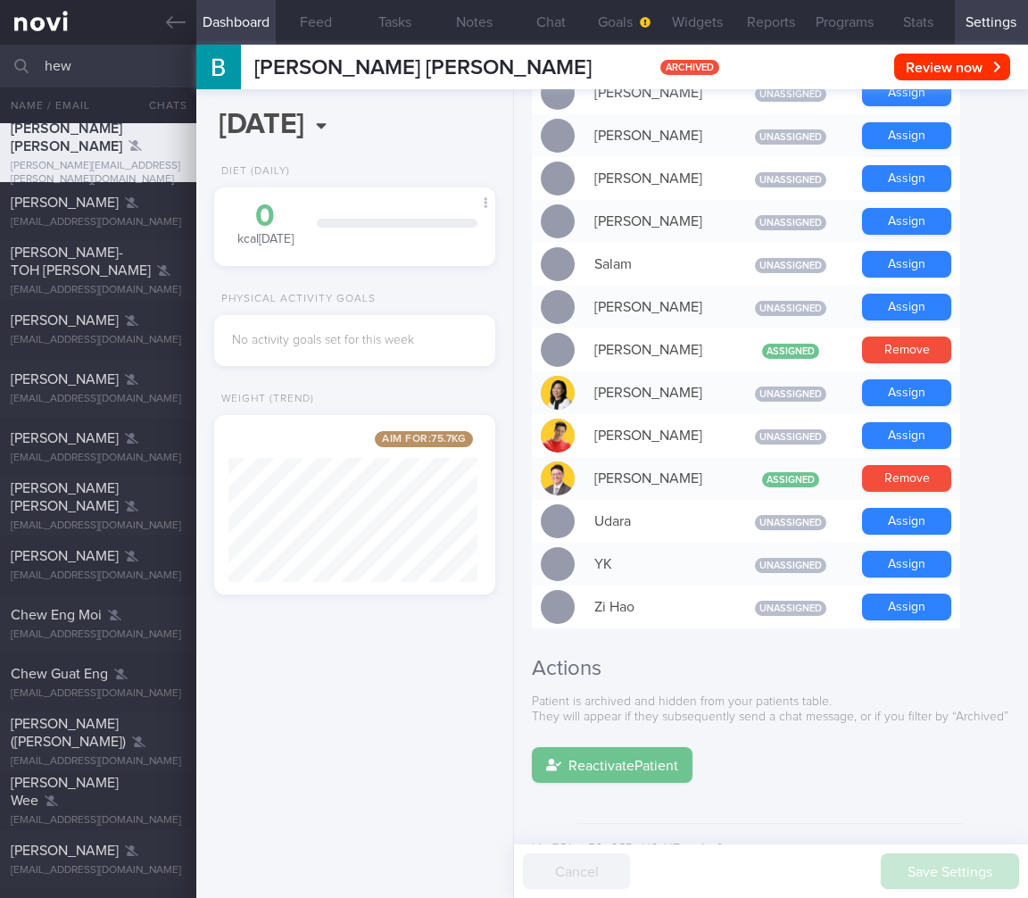
click at [624, 747] on button "Reactivate Patient" at bounding box center [612, 765] width 161 height 36
click at [529, 19] on button "Chat" at bounding box center [550, 22] width 73 height 45
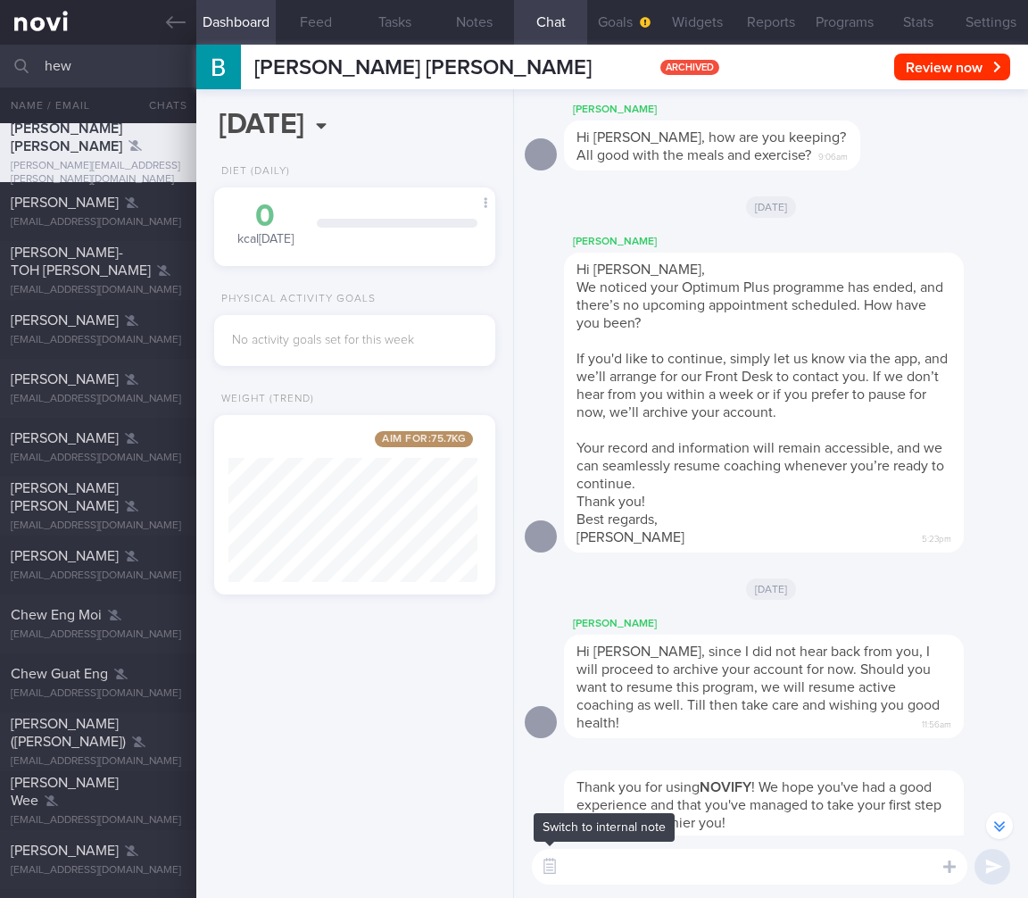
drag, startPoint x: 554, startPoint y: 861, endPoint x: 572, endPoint y: 866, distance: 18.6
click at [554, 862] on button "button" at bounding box center [550, 866] width 32 height 32
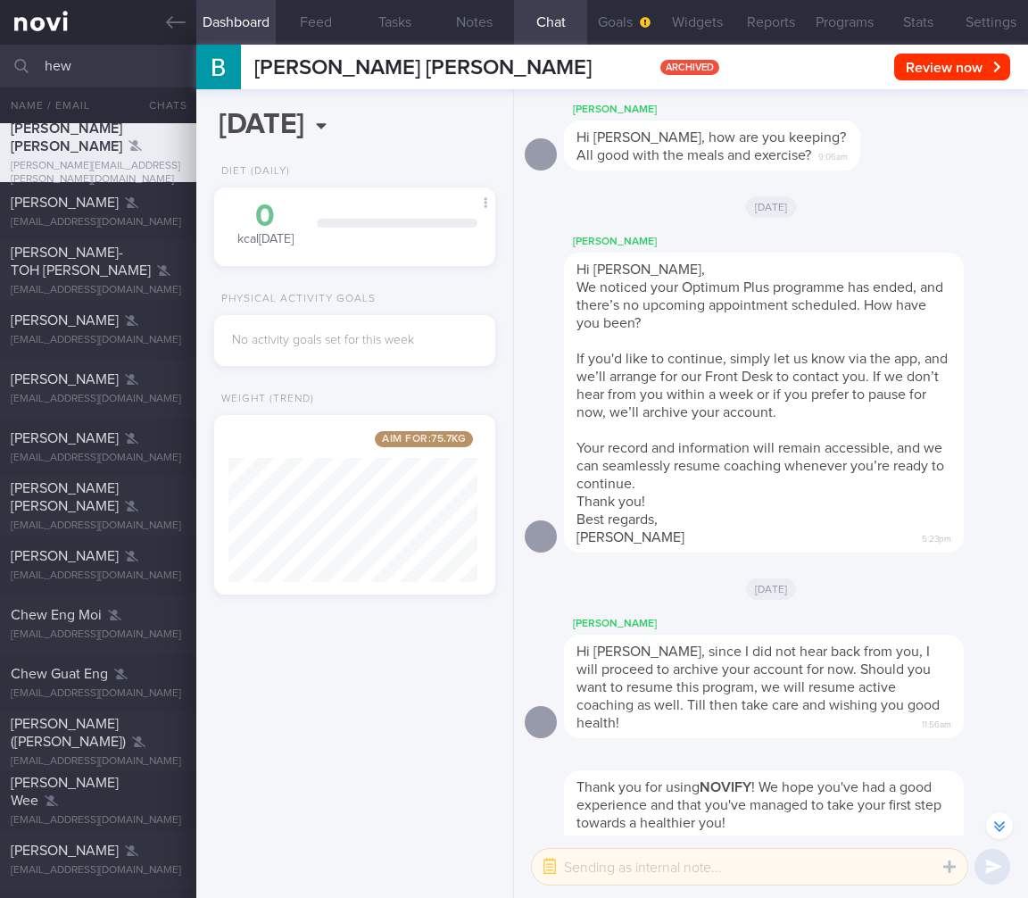
click at [596, 866] on textarea at bounding box center [749, 867] width 435 height 36
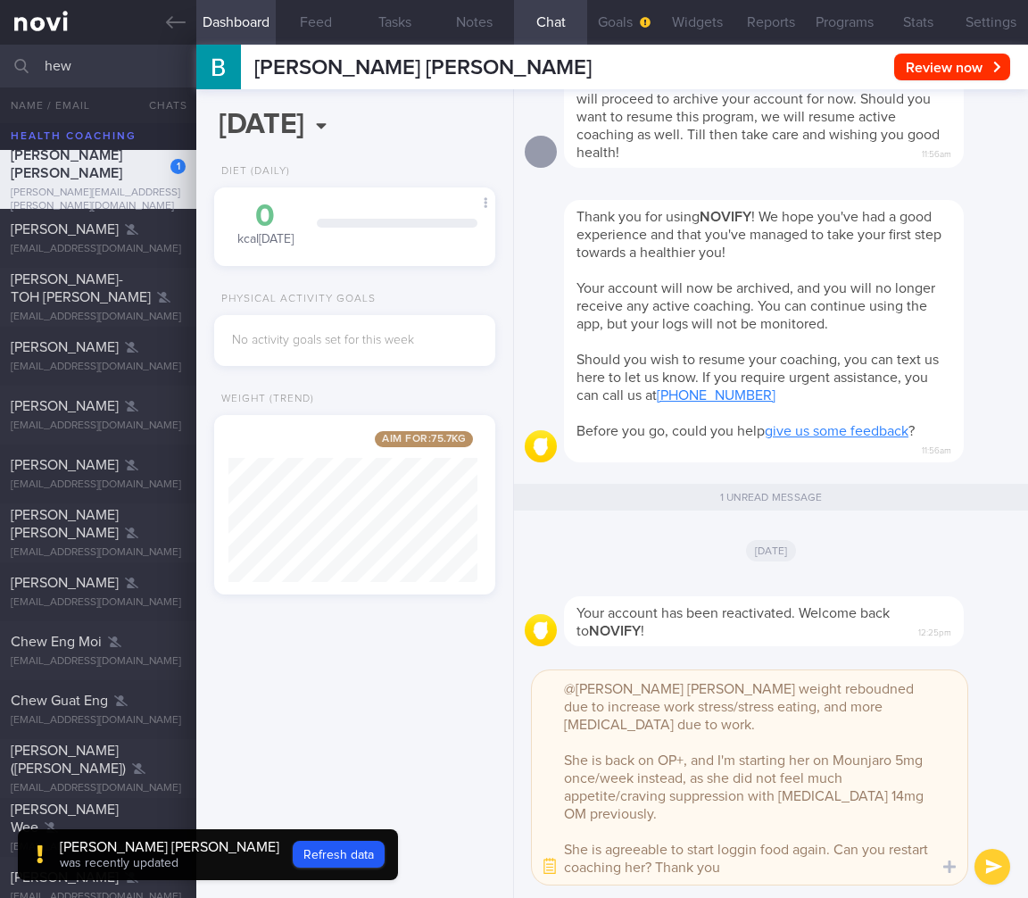
type textarea "@Sharon Ms Beatrice's weight reboudned due to increase work stress/stress eatin…"
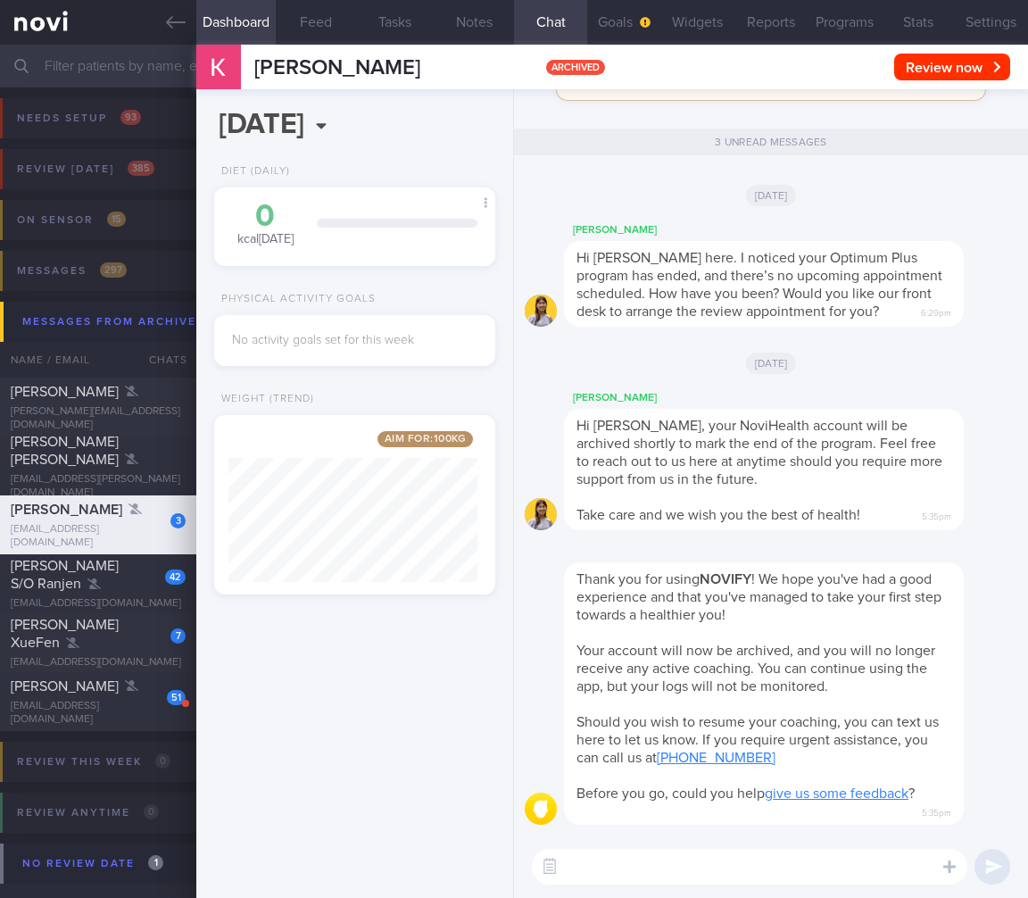
select select "8"
click at [42, 580] on span "[PERSON_NAME] S/O Ranjen" at bounding box center [65, 575] width 108 height 32
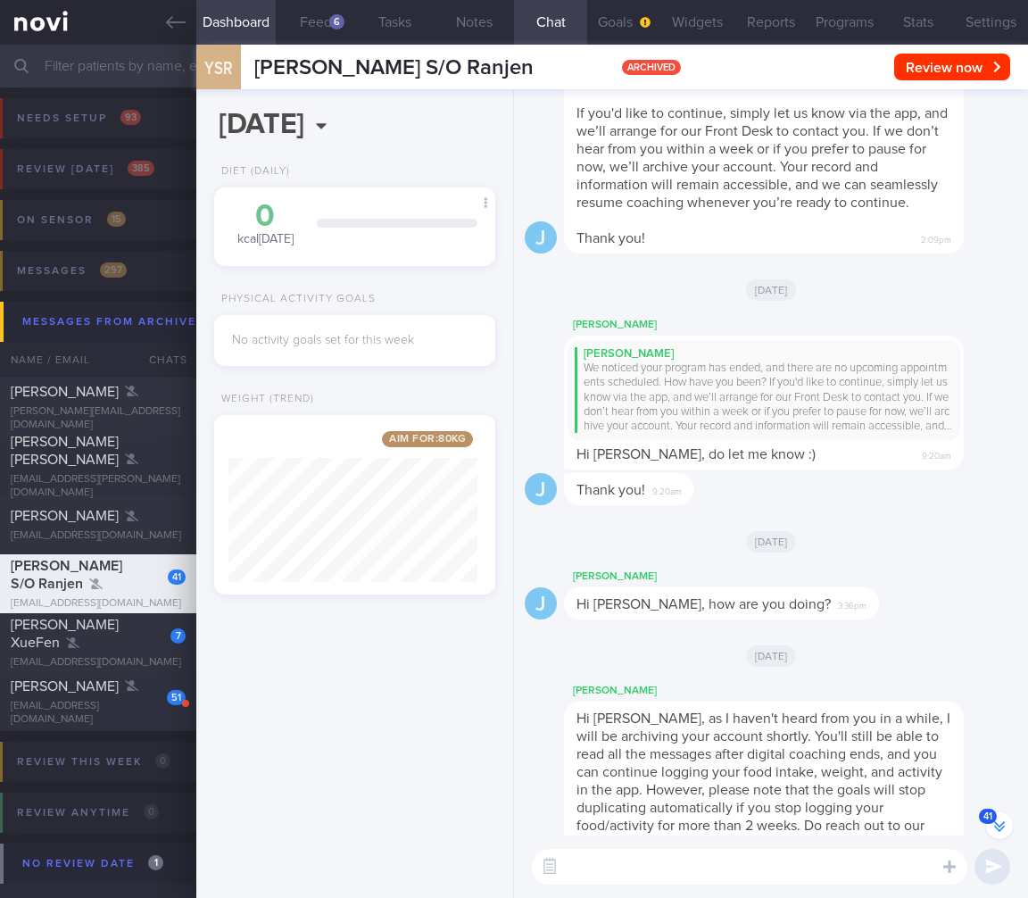
scroll to position [-571, 0]
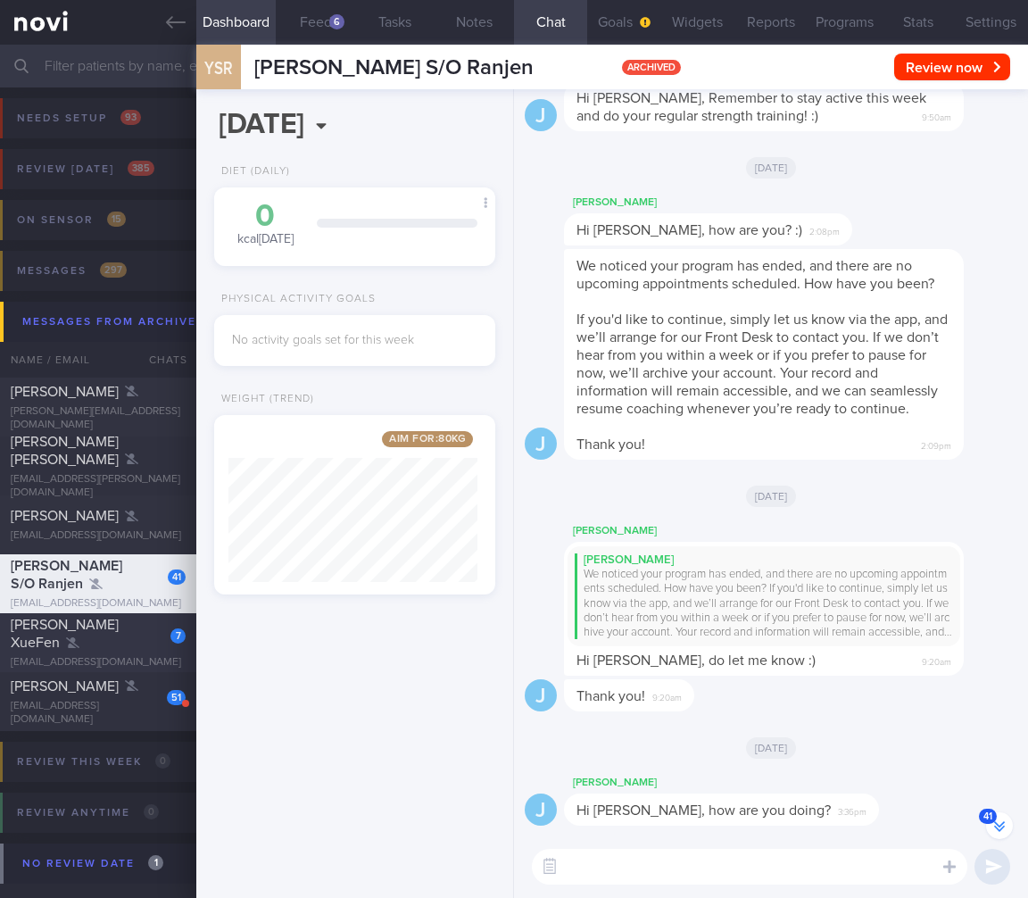
click at [79, 632] on span "[PERSON_NAME] XueFen" at bounding box center [65, 633] width 108 height 32
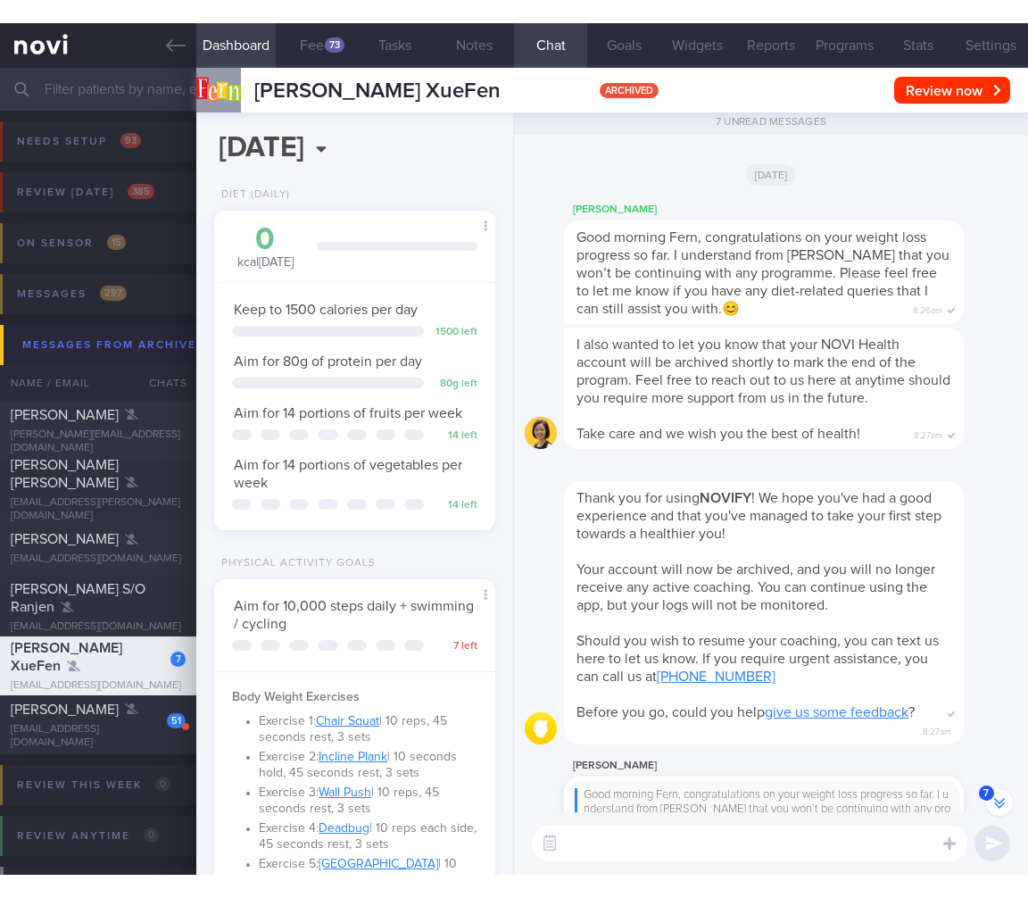
scroll to position [-581, 0]
